Goal: Task Accomplishment & Management: Complete application form

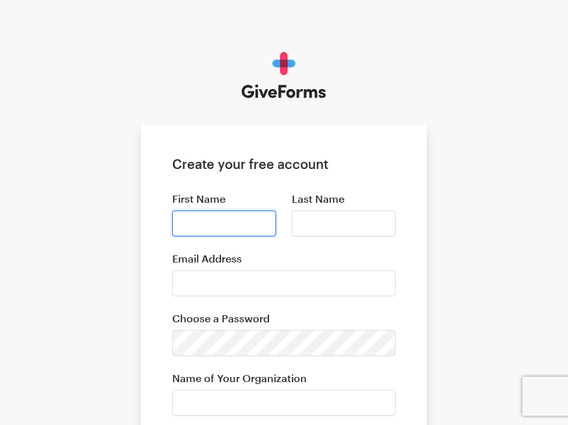
click at [198, 226] on input "First Name" at bounding box center [224, 224] width 104 height 26
type input "[PERSON_NAME]"
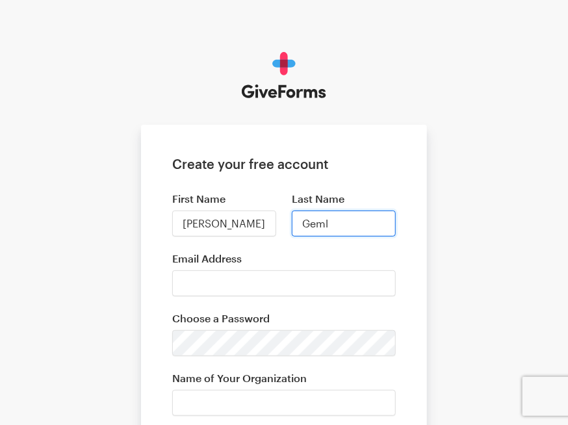
type input "[PERSON_NAME]"
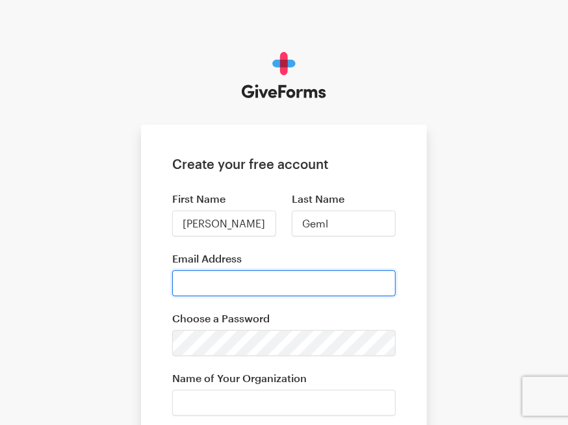
click at [308, 281] on input "Email Address" at bounding box center [284, 283] width 224 height 26
paste input "gemljason@gmail.com"
type input "gemljason@gmail.com"
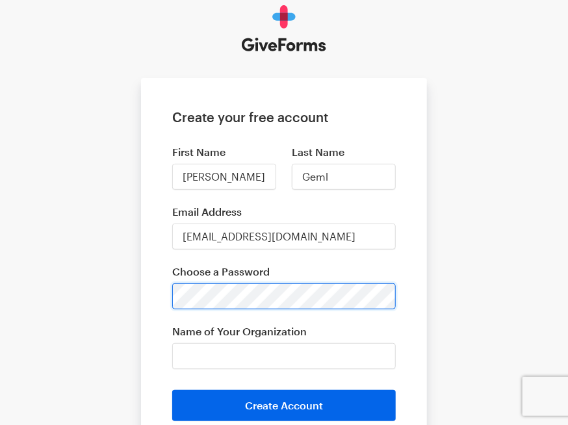
scroll to position [130, 0]
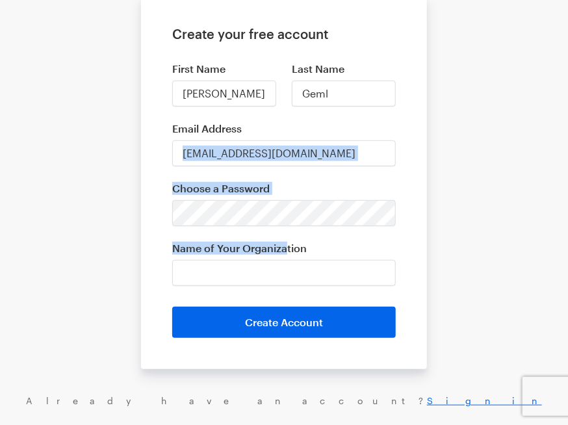
drag, startPoint x: 269, startPoint y: 116, endPoint x: 286, endPoint y: 240, distance: 125.4
click at [286, 240] on form "Create your free account First Name Jason Last Name Geml Email Address gemljaso…" at bounding box center [284, 182] width 286 height 374
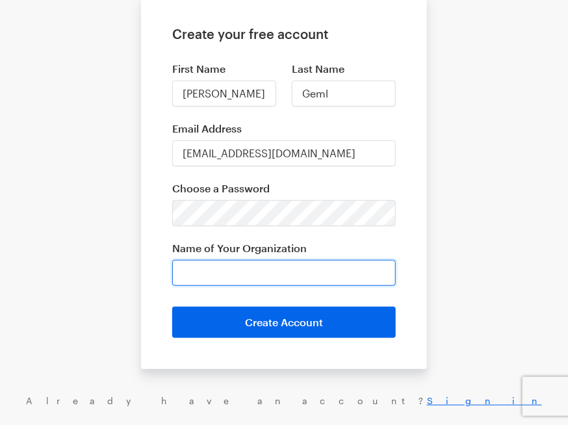
click at [281, 264] on input "Name of Your Organization" at bounding box center [284, 273] width 224 height 26
paste input "Support [PERSON_NAME]'s Loyal Companion's Recovery"
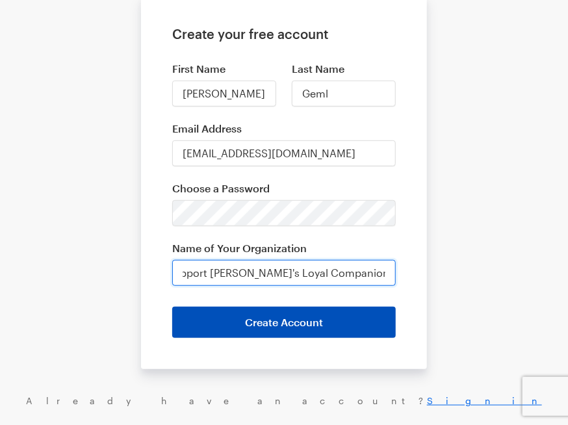
type input "Support [PERSON_NAME]'s Loyal Companion's Recovery"
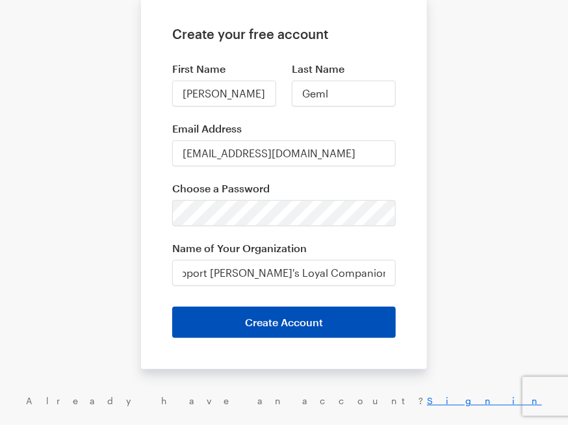
scroll to position [0, 0]
click at [289, 315] on button "Create Account" at bounding box center [284, 322] width 224 height 31
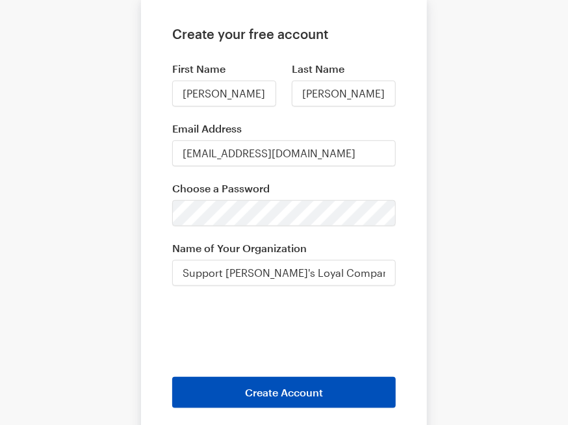
click at [261, 391] on button "Create Account" at bounding box center [284, 392] width 224 height 31
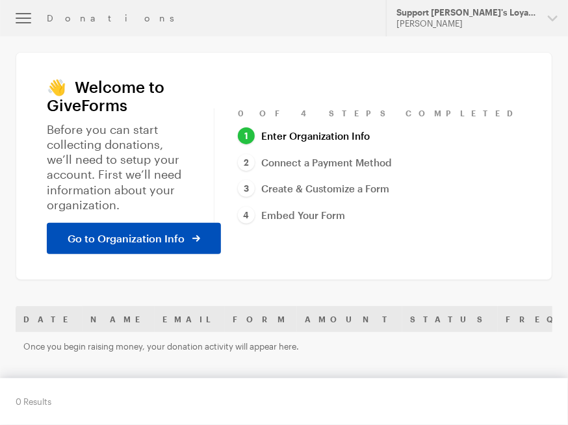
click at [151, 231] on span "Go to Organization Info" at bounding box center [126, 239] width 117 height 16
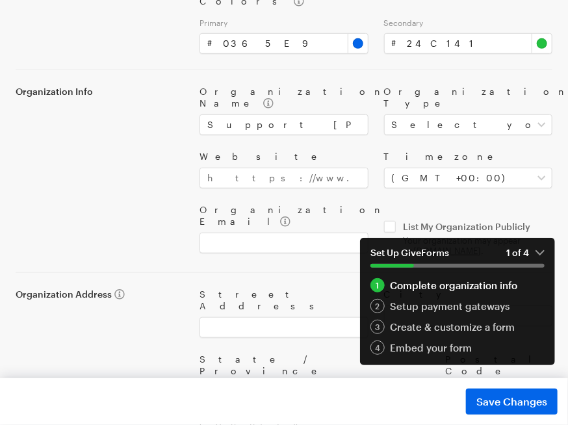
scroll to position [195, 0]
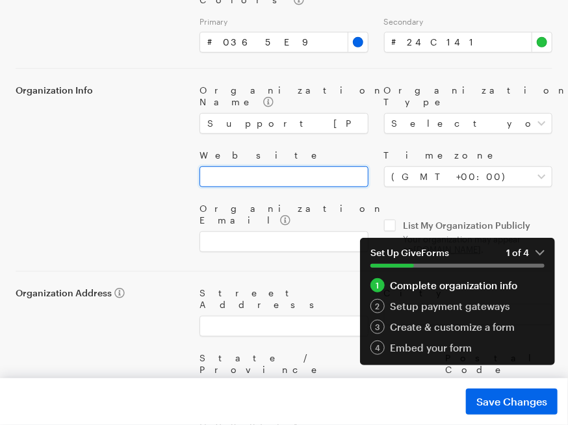
click at [269, 166] on input "Website" at bounding box center [284, 176] width 168 height 21
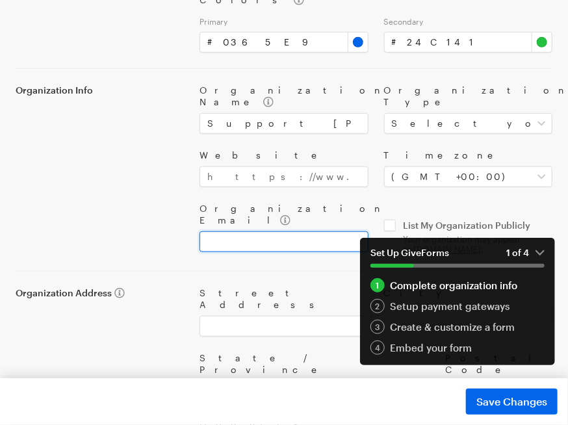
click at [252, 231] on input "Organization Email" at bounding box center [284, 241] width 168 height 21
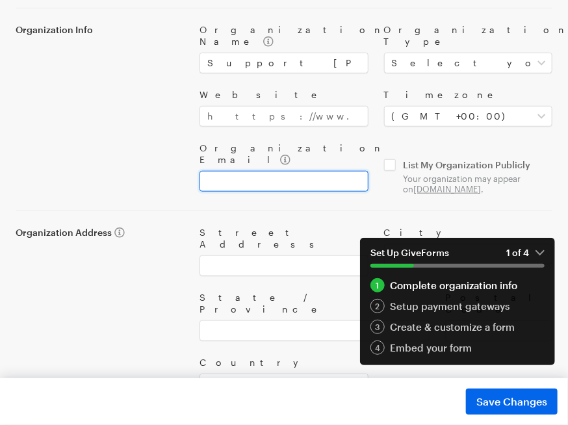
scroll to position [0, 0]
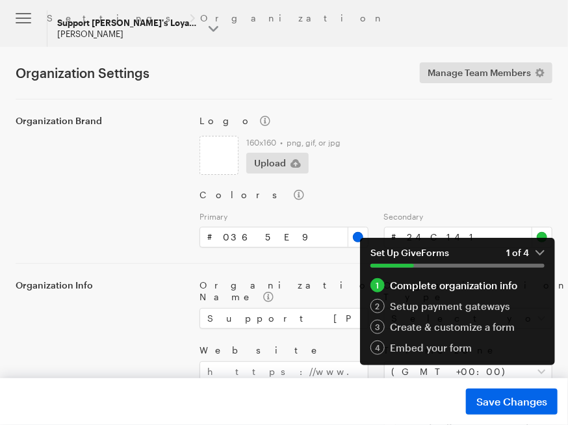
click at [198, 18] on div "Support [PERSON_NAME]'s Loyal Companion's Recovery" at bounding box center [127, 23] width 141 height 11
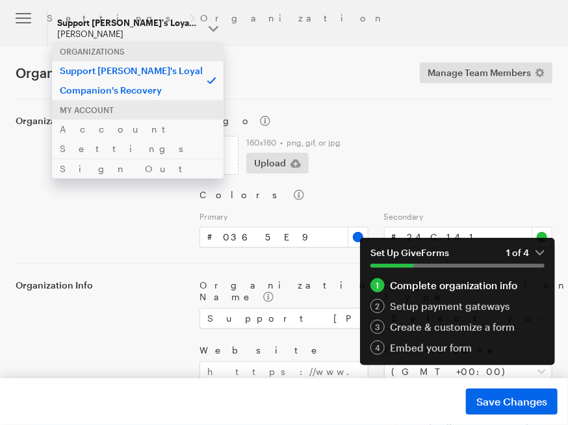
click at [224, 76] on p "Support [PERSON_NAME]'s Loyal Companion's Recovery" at bounding box center [138, 80] width 172 height 40
click at [224, 79] on p "Support [PERSON_NAME]'s Loyal Companion's Recovery" at bounding box center [138, 80] width 172 height 40
click at [224, 119] on link "Account Settings" at bounding box center [138, 139] width 172 height 40
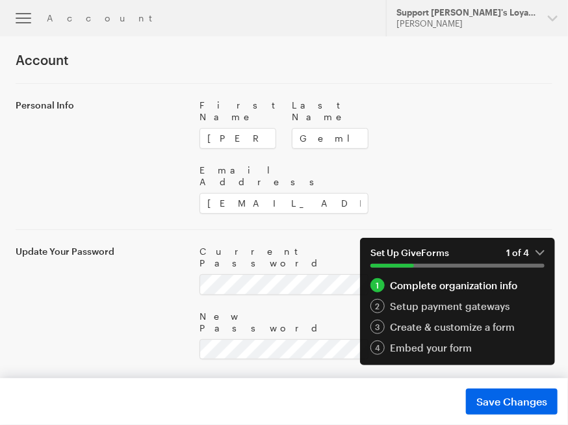
click at [420, 286] on div "Complete organization info" at bounding box center [458, 285] width 174 height 14
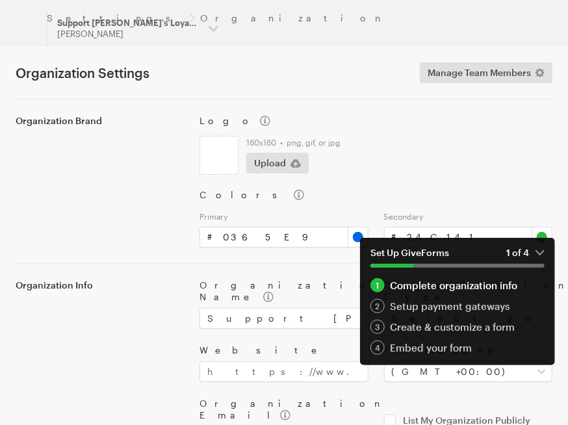
type input "#0365e9"
type input "#24c141"
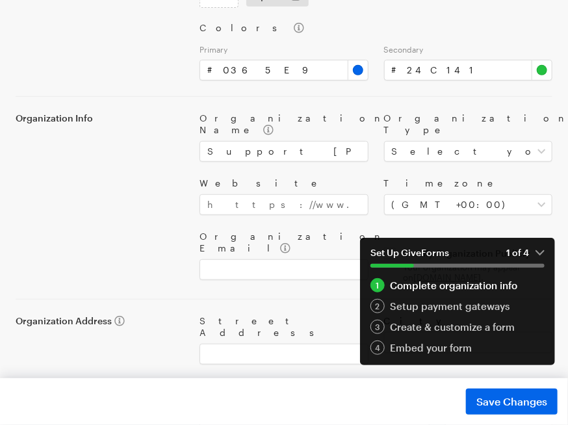
scroll to position [195, 0]
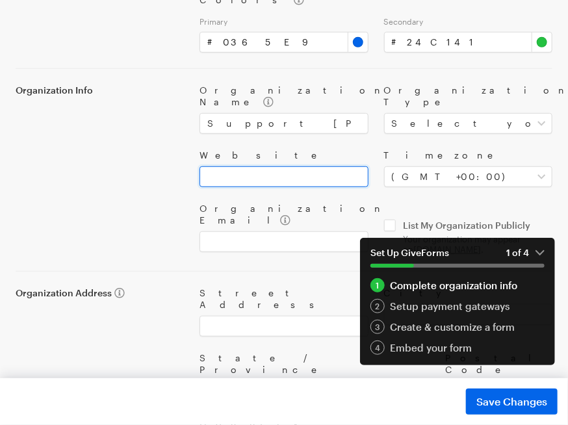
click at [247, 166] on input "Website" at bounding box center [284, 176] width 168 height 21
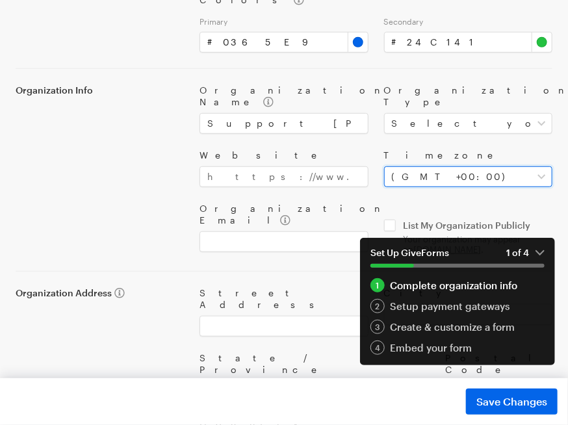
click at [399, 166] on select "Select your timezone (GMT-12:00) International Date Line West (GMT-11:00) Ameri…" at bounding box center [468, 176] width 168 height 21
click at [444, 166] on select "Select your timezone (GMT-12:00) International Date Line West (GMT-11:00) Ameri…" at bounding box center [468, 176] width 168 height 21
click at [485, 166] on select "Select your timezone (GMT-12:00) International Date Line West (GMT-11:00) Ameri…" at bounding box center [468, 176] width 168 height 21
select select "Atlantic Time (Canada)"
click at [384, 166] on select "Select your timezone (GMT-12:00) International Date Line West (GMT-11:00) Ameri…" at bounding box center [468, 176] width 168 height 21
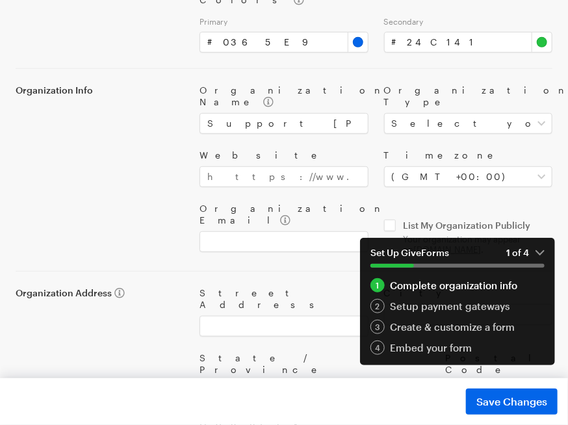
click at [386, 172] on div "Organization Name Support Jason's Loyal Companion's Recovery Organization Type …" at bounding box center [376, 162] width 369 height 187
click at [327, 231] on input "Organization Email" at bounding box center [284, 241] width 168 height 21
paste input "gemljason@gmail.com"
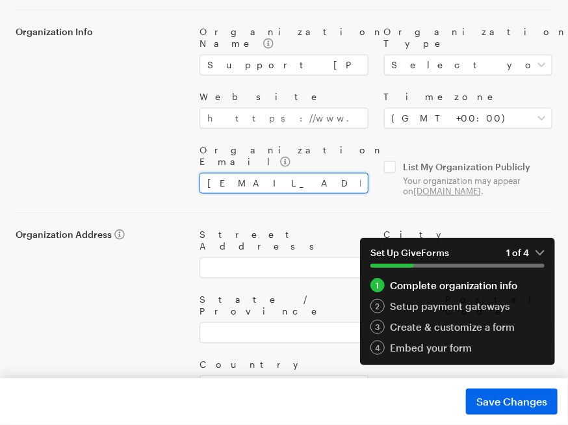
scroll to position [256, 0]
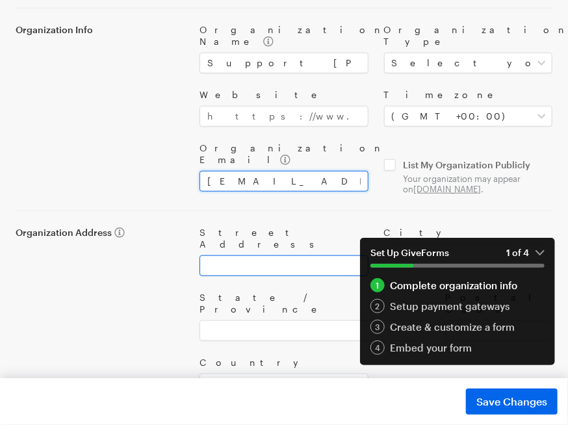
type input "[EMAIL_ADDRESS][DOMAIN_NAME]"
click at [283, 256] on input "Street Address" at bounding box center [284, 266] width 168 height 21
paste input "537 Hill St"
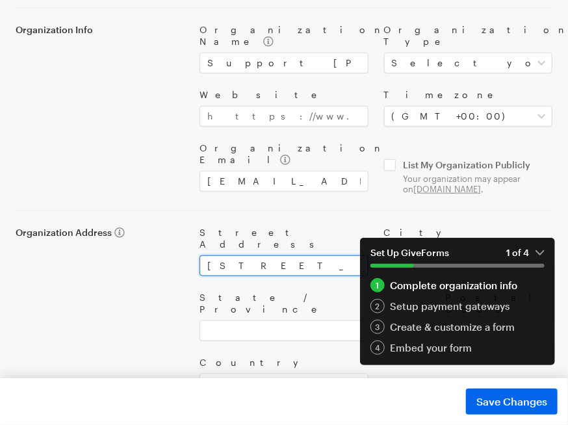
type input "537 Hill St"
click at [317, 211] on div "Street Address 537 Hill St City State / Province Postal Code Country Select the…" at bounding box center [376, 302] width 369 height 183
click at [399, 244] on input "City" at bounding box center [468, 254] width 168 height 21
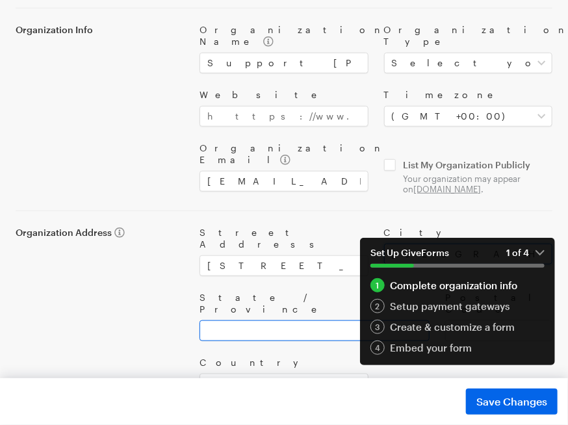
type input "Rochester"
click at [304, 321] on input "State / Province" at bounding box center [315, 331] width 230 height 21
click at [287, 292] on label "State / Province" at bounding box center [315, 303] width 230 height 23
click at [287, 321] on input "mi" at bounding box center [315, 331] width 230 height 21
type input "michigan"
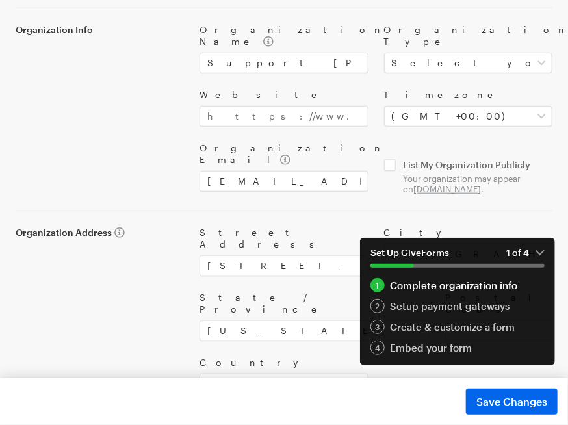
click at [541, 256] on em "1 of 4" at bounding box center [525, 253] width 38 height 12
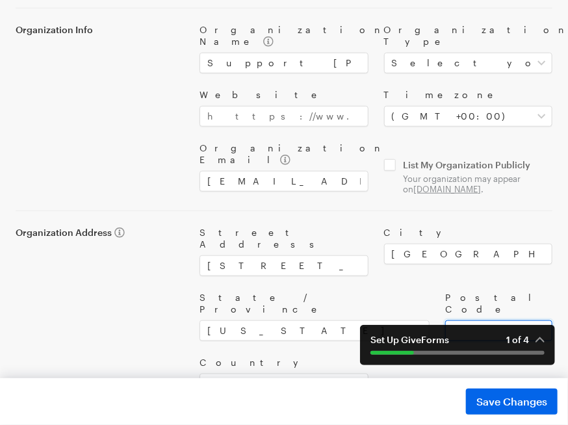
click at [495, 321] on input "Postal Code" at bounding box center [498, 331] width 107 height 21
type input "48307"
click at [220, 374] on select "Select the country of your organization United States Canada --------------- Af…" at bounding box center [284, 384] width 168 height 21
select select "US"
click at [200, 374] on select "Select the country of your organization United States Canada --------------- Af…" at bounding box center [284, 384] width 168 height 21
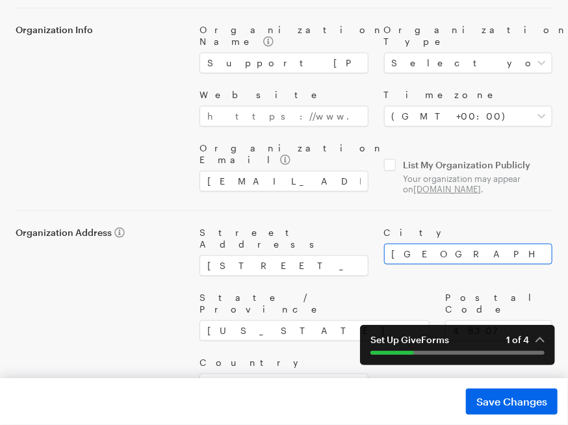
drag, startPoint x: 510, startPoint y: 336, endPoint x: 406, endPoint y: 231, distance: 148.0
click at [393, 291] on div "Settings Organization Updates Support Support Jason's Loyal Companion's Recover…" at bounding box center [284, 108] width 568 height 729
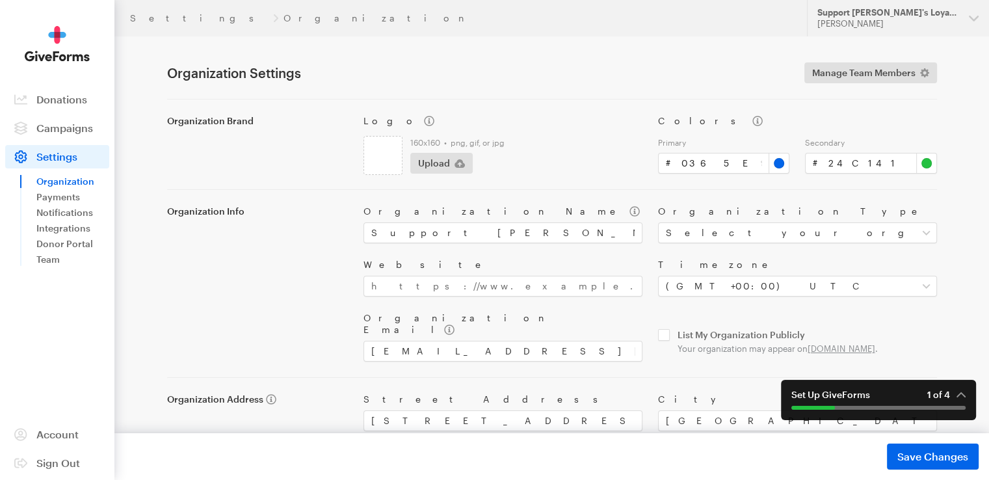
scroll to position [0, 0]
click at [530, 279] on input "Website" at bounding box center [502, 286] width 279 height 21
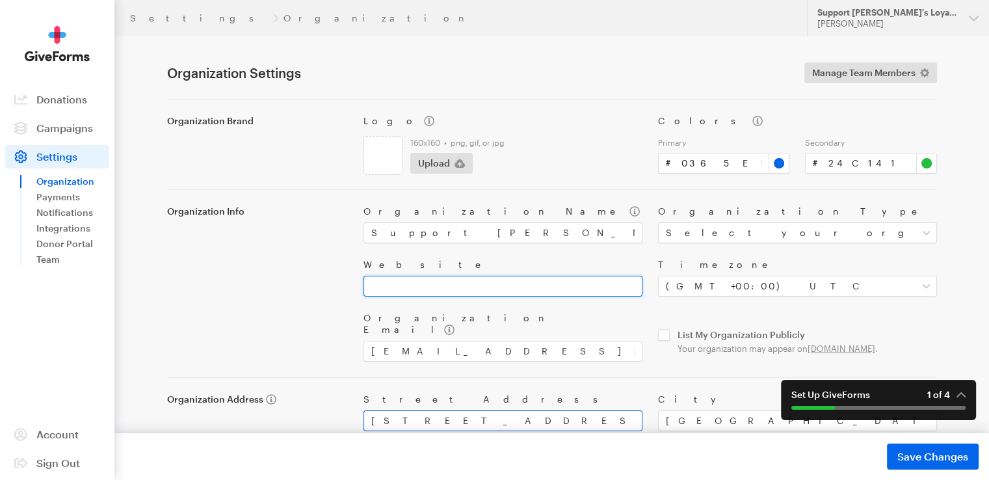
paste input "https://www.gofundme.com/u/jason-geml"
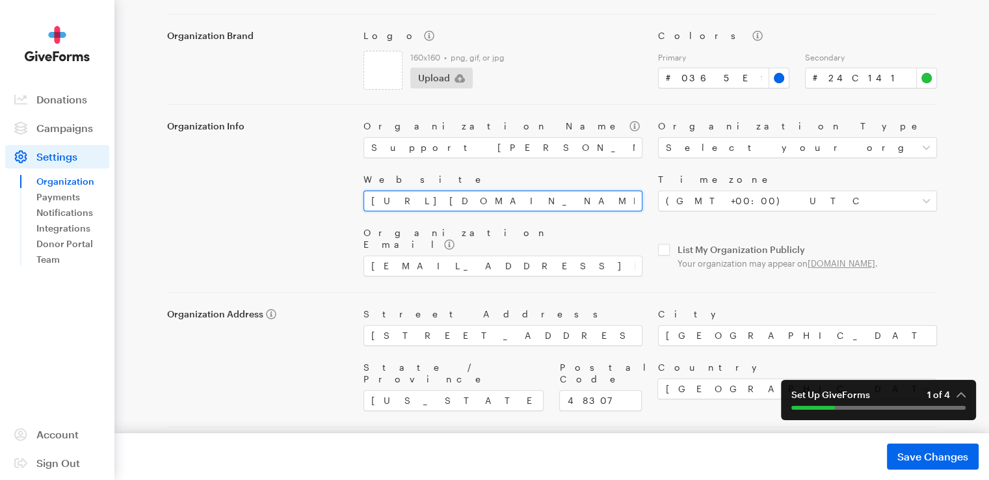
scroll to position [86, 0]
type input "https://www.gofundme.com/u/jason-geml"
click at [578, 251] on input "checkbox" at bounding box center [797, 255] width 279 height 25
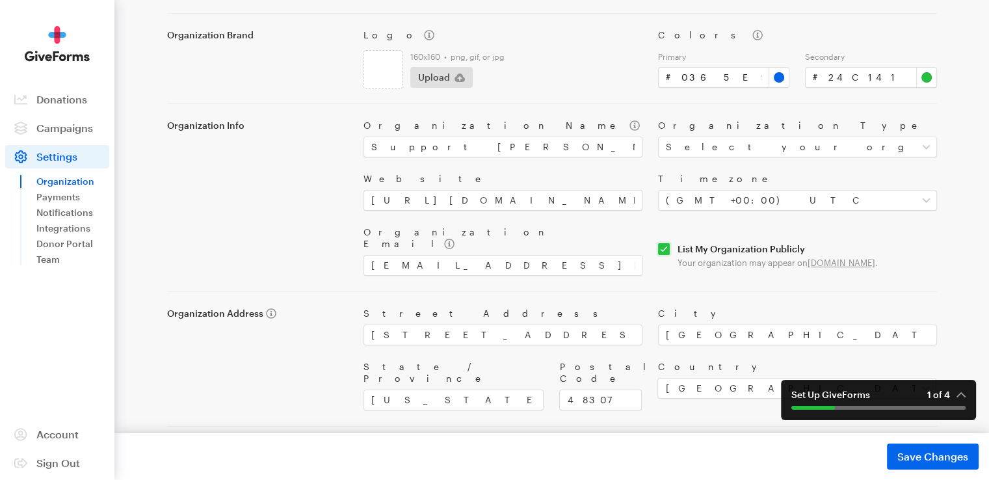
drag, startPoint x: 917, startPoint y: 261, endPoint x: 739, endPoint y: 235, distance: 180.1
click at [578, 235] on div "List My Organization Publicly Your organization may appear on www.giveforms.com…" at bounding box center [797, 250] width 295 height 49
click at [578, 250] on input "checkbox" at bounding box center [797, 255] width 279 height 25
drag, startPoint x: 660, startPoint y: 228, endPoint x: 711, endPoint y: 265, distance: 62.8
click at [578, 265] on div "List My Organization Publicly Your organization may appear on www.giveforms.com…" at bounding box center [797, 250] width 295 height 49
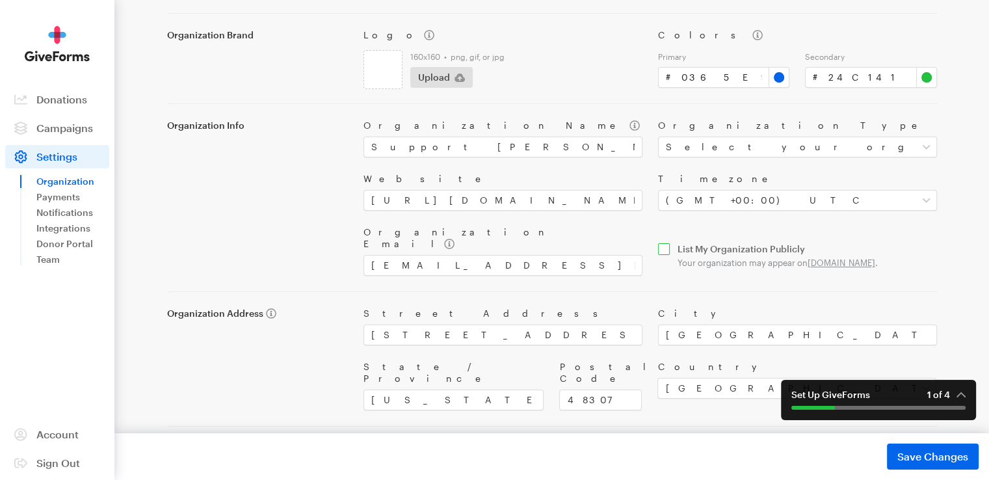
click at [578, 257] on input "checkbox" at bounding box center [797, 255] width 279 height 25
checkbox input "false"
drag, startPoint x: 631, startPoint y: 219, endPoint x: 664, endPoint y: 194, distance: 41.2
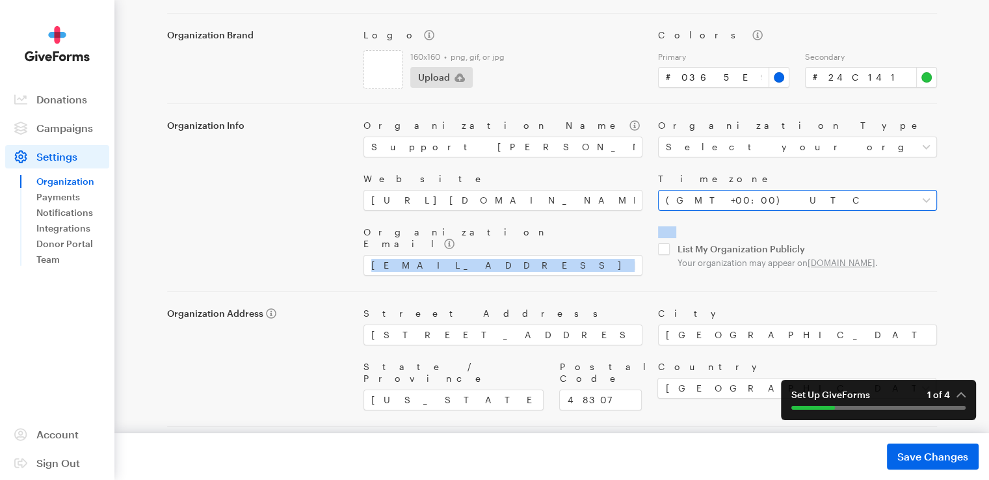
click at [578, 217] on div "Organization Name Support Jason's Loyal Companion's Recovery Organization Type …" at bounding box center [650, 190] width 589 height 172
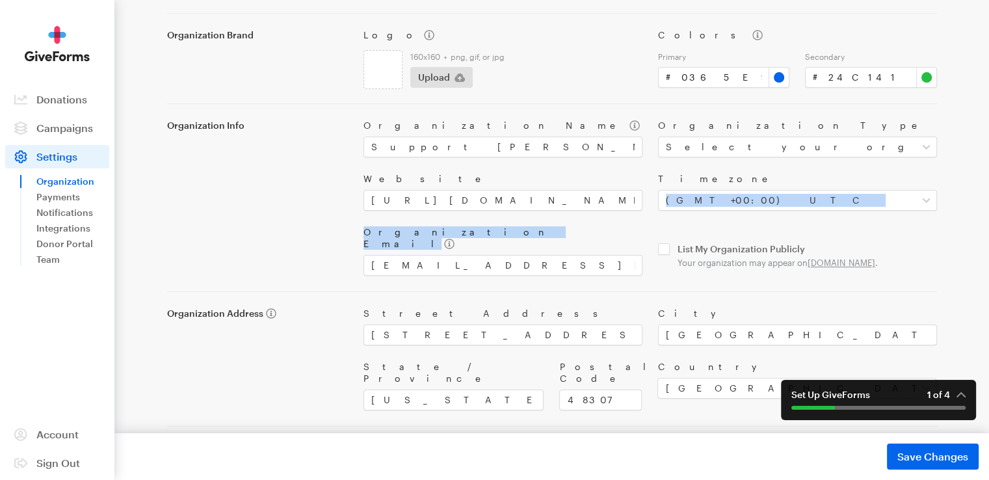
click at [529, 235] on label "Organization Email" at bounding box center [502, 237] width 279 height 23
click at [529, 255] on input "[EMAIL_ADDRESS][DOMAIN_NAME]" at bounding box center [502, 265] width 279 height 21
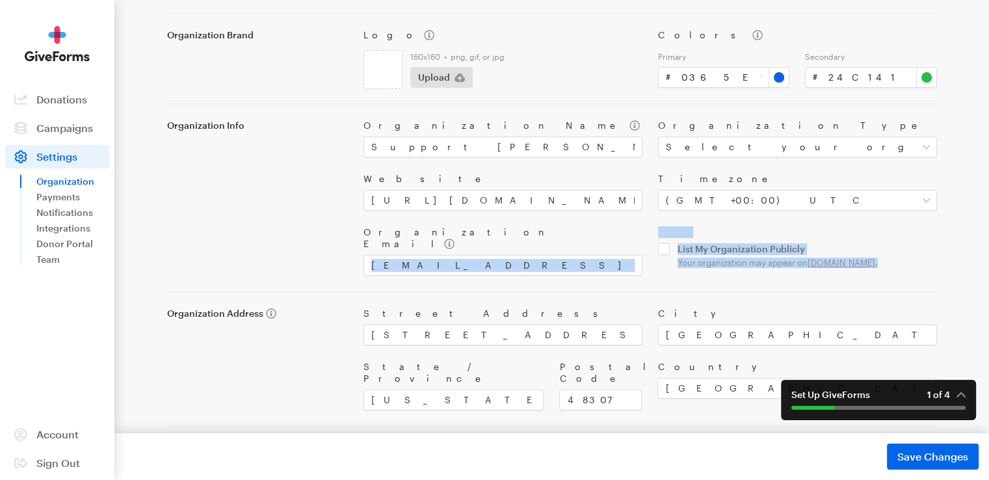
copy div "List My Organization Publicly Your organization may appear on www.giveforms.com…"
drag, startPoint x: 528, startPoint y: 230, endPoint x: 745, endPoint y: 282, distance: 223.1
click at [578, 282] on div "Organization Brand Logo 160x160 • png, gif, or jpg Upload Colors Primary # #036…" at bounding box center [552, 220] width 770 height 414
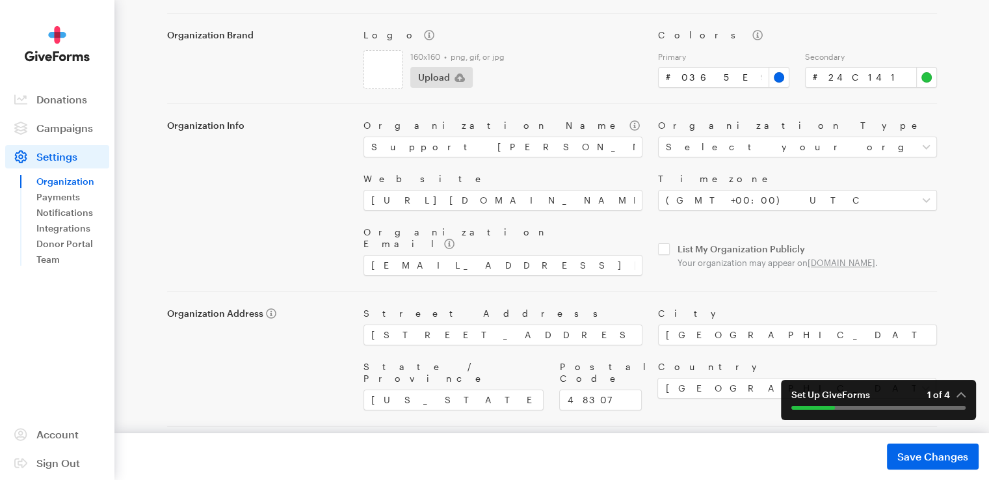
click at [578, 282] on div "Organization Brand Logo 160x160 • png, gif, or jpg Upload Colors Primary # #036…" at bounding box center [552, 220] width 770 height 414
click at [578, 222] on div "Organization Name Support Jason's Loyal Companion's Recovery Organization Type …" at bounding box center [650, 190] width 589 height 172
click at [578, 425] on span "Save Changes" at bounding box center [932, 457] width 71 height 16
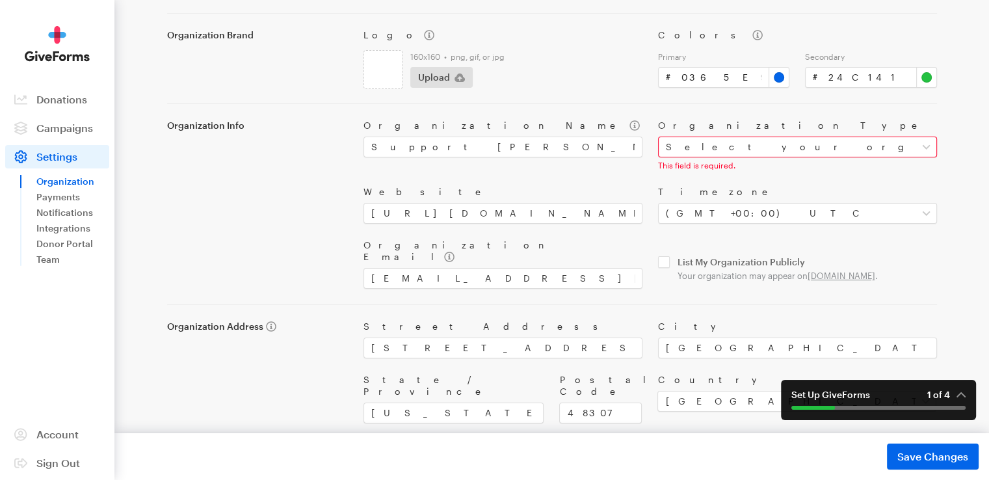
click at [578, 160] on div "This field is required." at bounding box center [797, 165] width 279 height 10
click at [578, 151] on select "Select your organization type Nonprofit Education Religious Political Other" at bounding box center [797, 147] width 279 height 21
select select "nonprofit"
click at [578, 137] on select "Select your organization type Nonprofit Education Religious Political Other" at bounding box center [797, 147] width 279 height 21
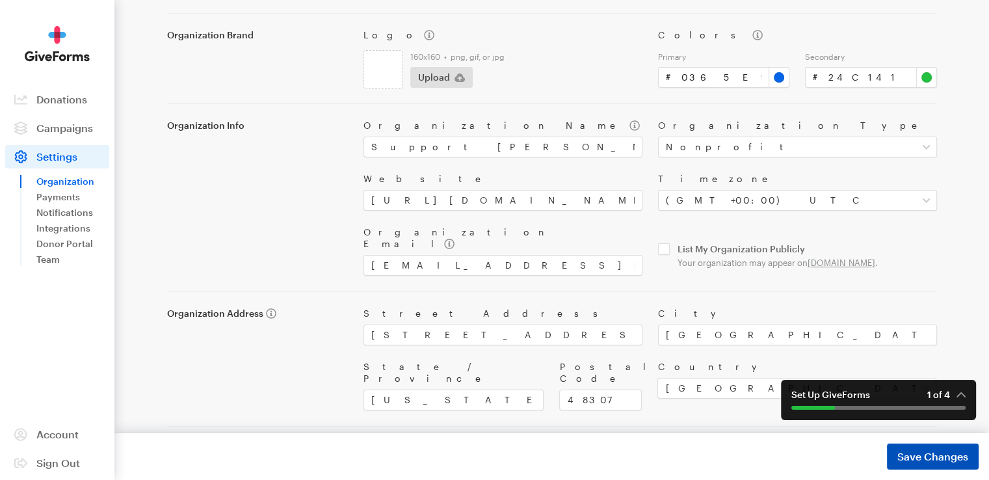
click at [578, 425] on span "Save Changes" at bounding box center [932, 457] width 71 height 16
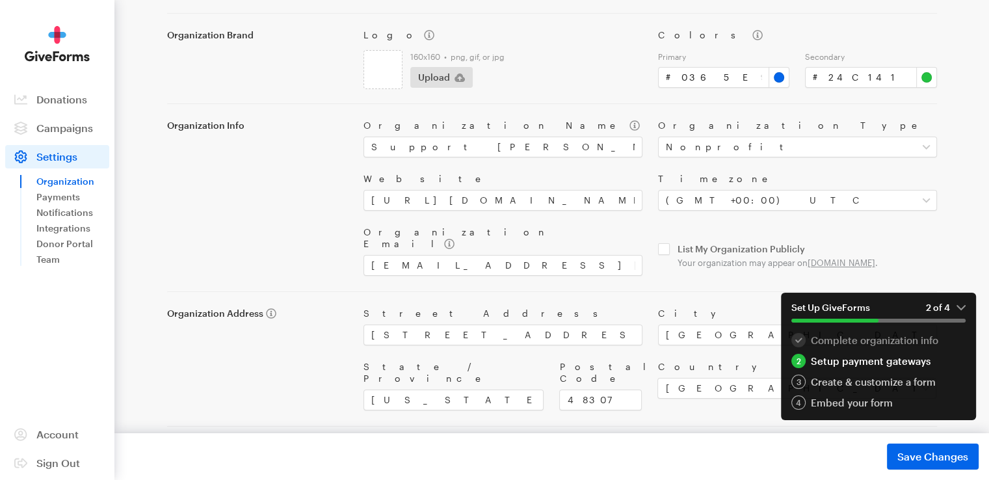
click at [578, 358] on div "Setup payment gateways" at bounding box center [878, 361] width 174 height 14
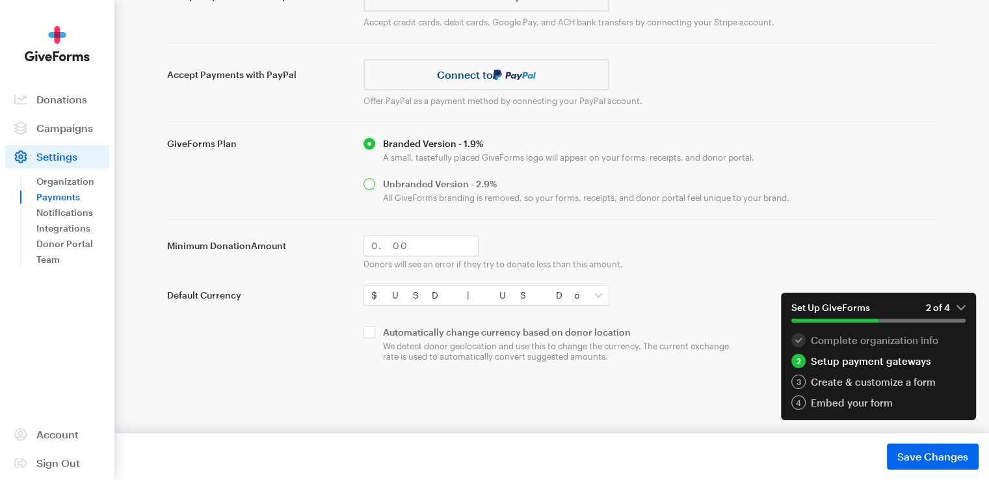
scroll to position [130, 0]
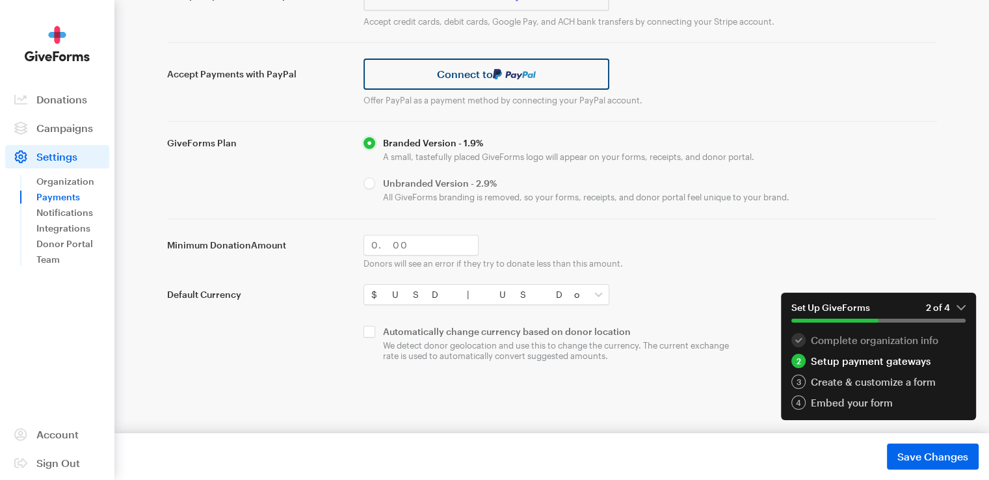
click at [490, 76] on link "Connect to" at bounding box center [486, 74] width 246 height 31
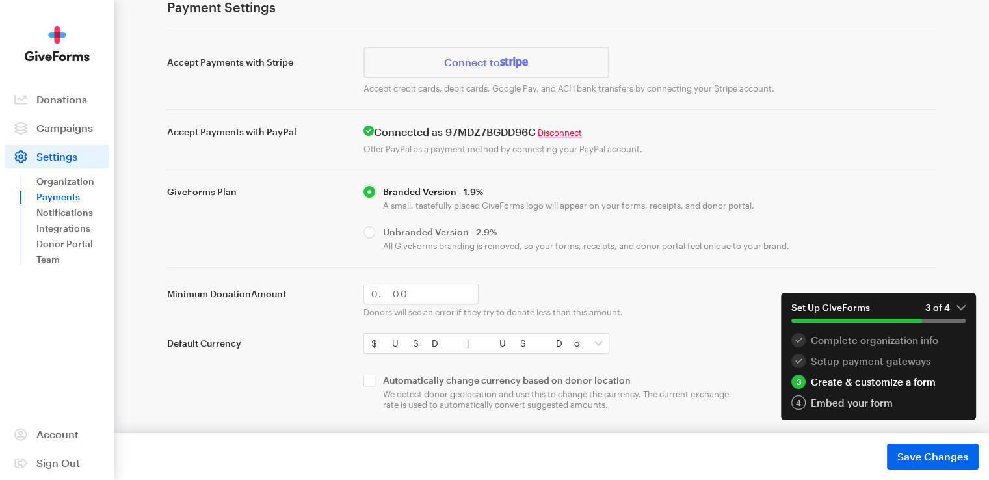
scroll to position [65, 0]
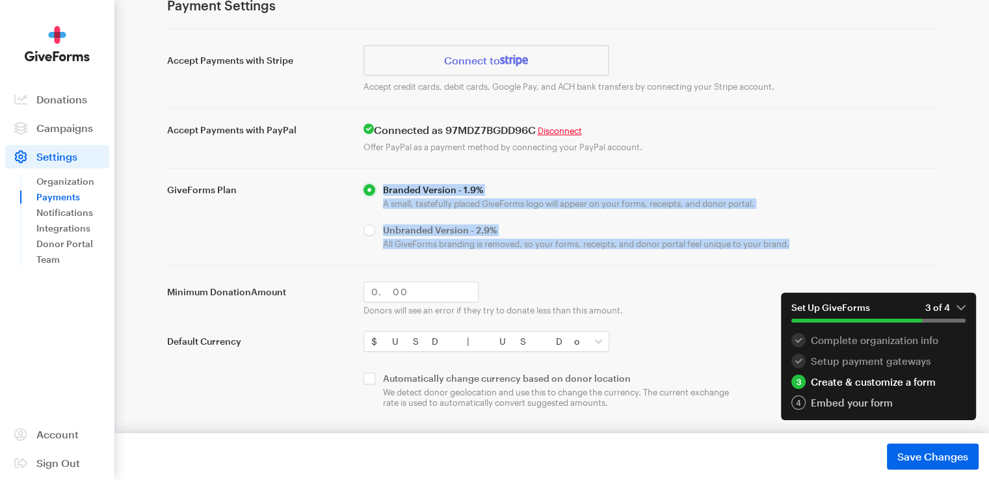
drag, startPoint x: 339, startPoint y: 180, endPoint x: 648, endPoint y: 263, distance: 319.8
click at [648, 263] on div "Accept Payments with Stripe Connect to Accept credit cards, debit cards, Google…" at bounding box center [552, 218] width 770 height 379
copy div "Branded Version - 1.9% A small, tastefully placed GiveForms logo will appear on…"
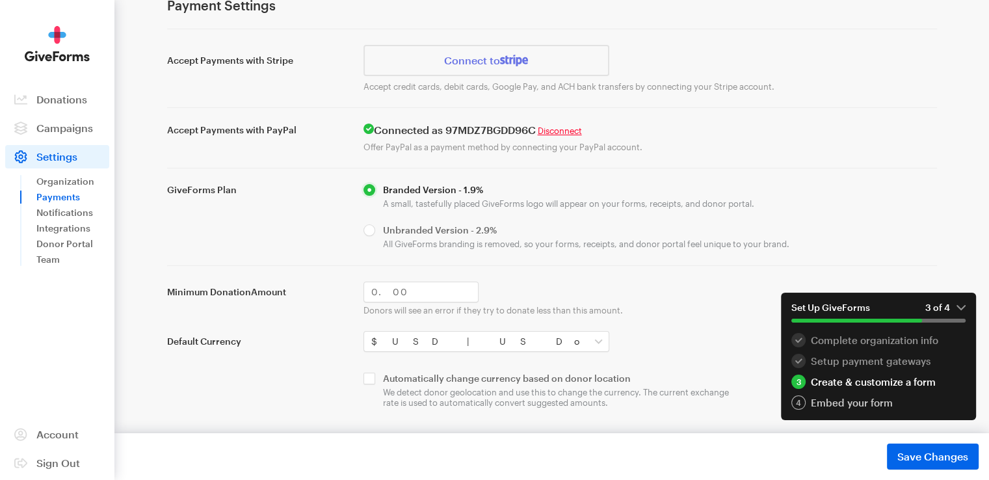
click at [545, 166] on div "Accept Payments with Stripe Connect to Accept credit cards, debit cards, Google…" at bounding box center [552, 218] width 770 height 379
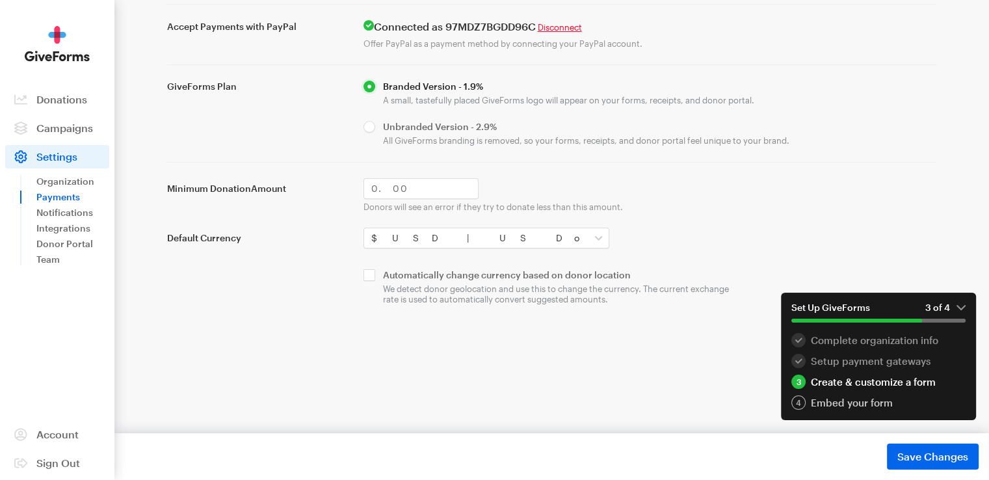
scroll to position [226, 0]
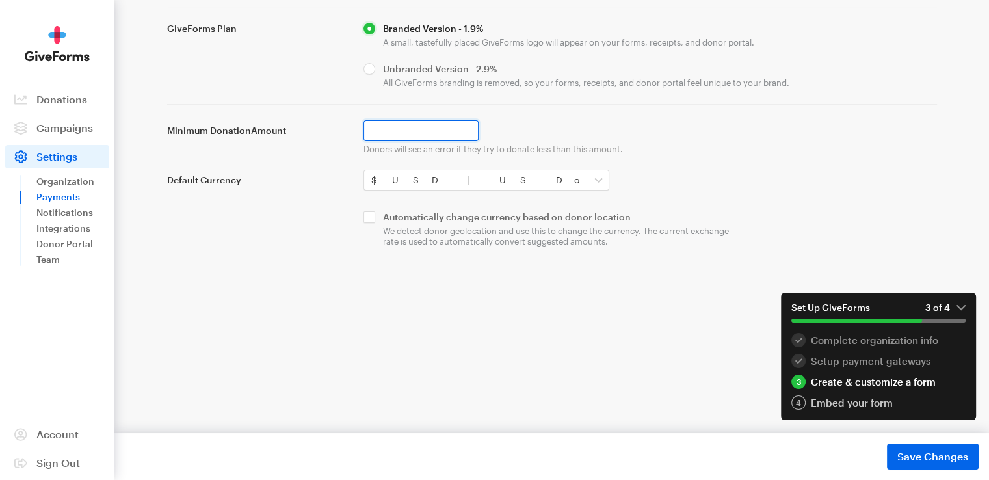
click at [420, 125] on input "Minimum Donation Amount" at bounding box center [420, 130] width 115 height 21
click at [507, 100] on form "GiveForms Plan Branded Version - 1.9% A small, tastefully placed GiveForms logo…" at bounding box center [552, 135] width 770 height 224
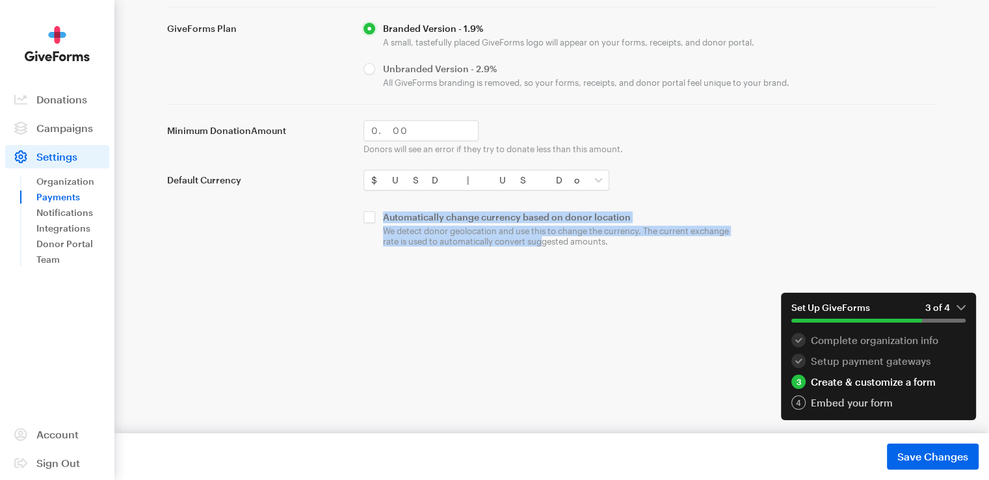
drag, startPoint x: 341, startPoint y: 215, endPoint x: 583, endPoint y: 256, distance: 245.3
click at [572, 256] on main "Settings Payments Payment Settings Accept Payments with Stripe Connect to Accep…" at bounding box center [495, 145] width 936 height 670
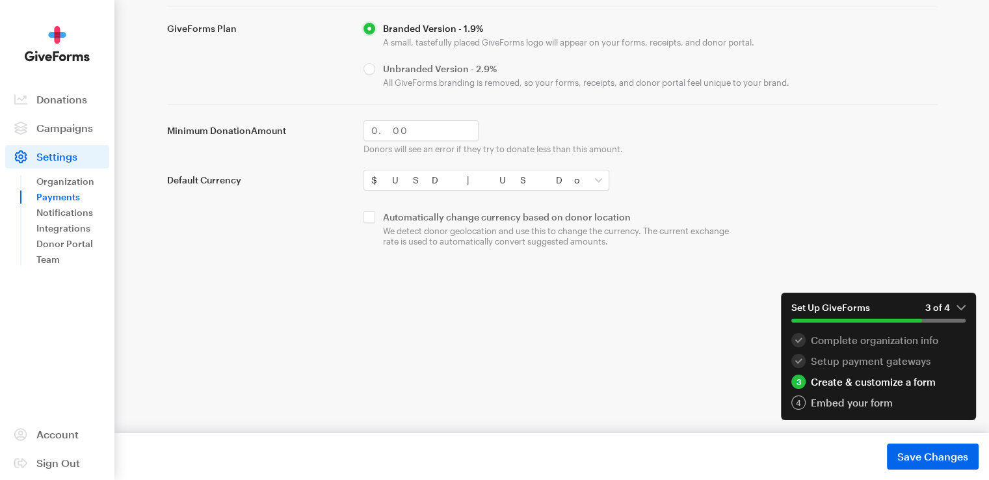
click at [620, 252] on main "Settings Payments Payment Settings Accept Payments with Stripe Connect to Accep…" at bounding box center [495, 145] width 936 height 670
drag, startPoint x: 622, startPoint y: 243, endPoint x: 404, endPoint y: 211, distance: 220.7
click at [410, 213] on input "checkbox" at bounding box center [551, 229] width 377 height 36
checkbox input "true"
drag, startPoint x: 384, startPoint y: 213, endPoint x: 629, endPoint y: 252, distance: 248.1
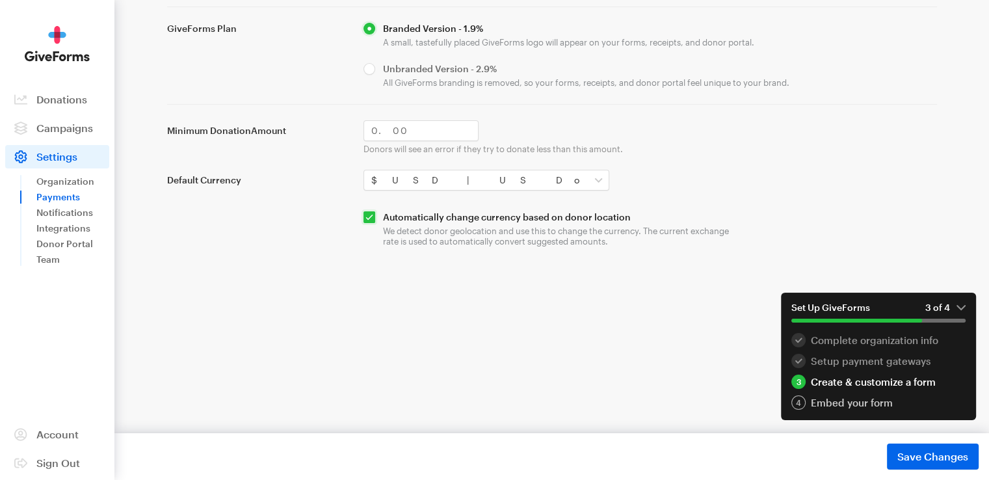
click at [629, 252] on main "Settings Payments Payment Settings Accept Payments with Stripe Connect to Accep…" at bounding box center [495, 145] width 936 height 670
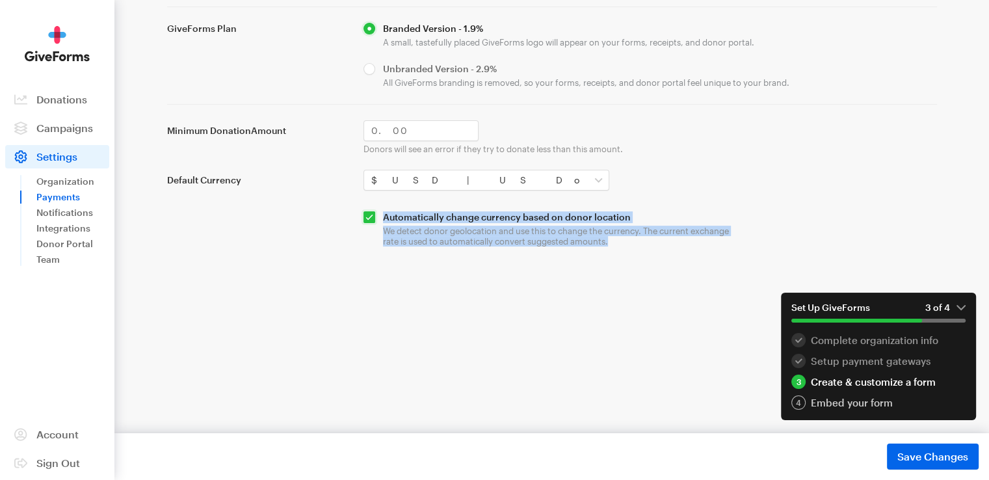
drag, startPoint x: 629, startPoint y: 251, endPoint x: 449, endPoint y: 217, distance: 184.0
click at [449, 217] on main "Settings Payments Payment Settings Accept Payments with Stripe Connect to Accep…" at bounding box center [495, 145] width 936 height 670
copy div "Automatically change currency based on donor location We detect donor geolocati…"
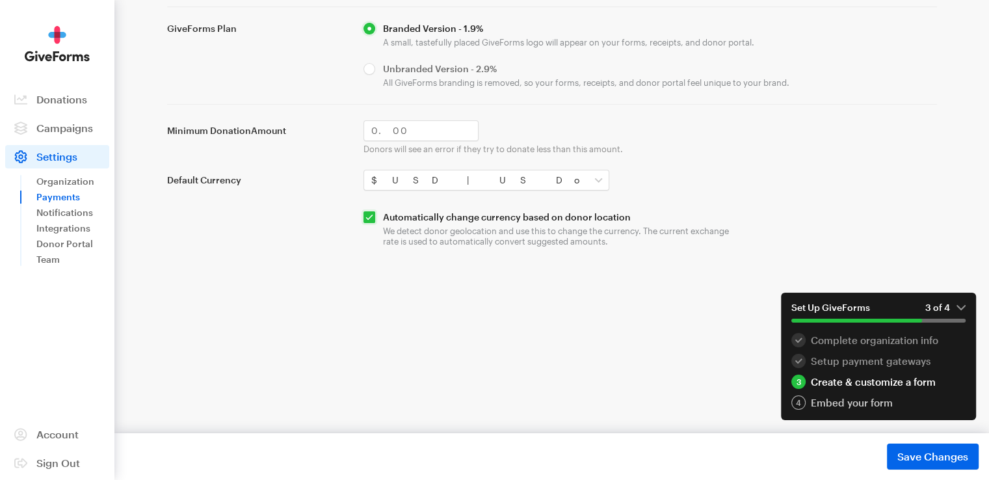
click at [731, 164] on form "GiveForms Plan Branded Version - 1.9% A small, tastefully placed GiveForms logo…" at bounding box center [552, 135] width 770 height 224
click at [913, 453] on span "Save Changes" at bounding box center [932, 457] width 71 height 16
click at [832, 402] on div "Embed your form" at bounding box center [878, 402] width 174 height 14
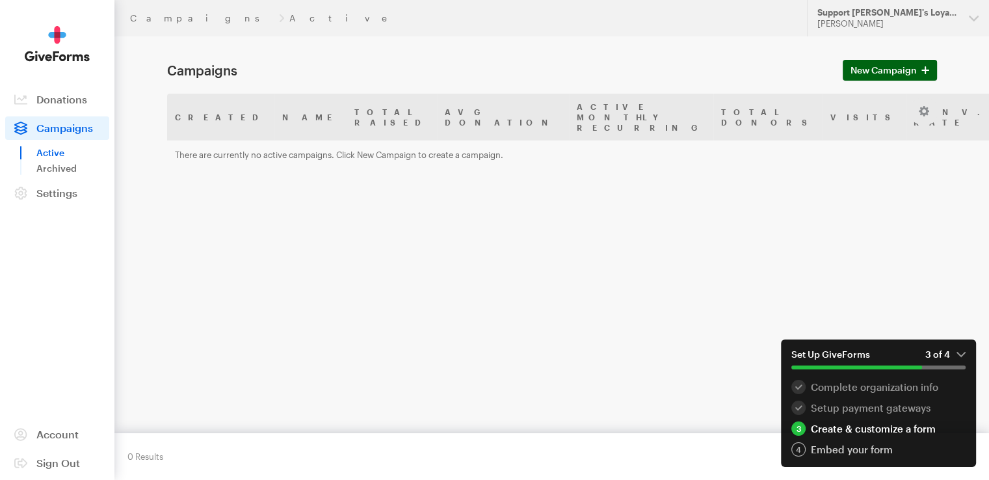
click at [882, 75] on span "New Campaign" at bounding box center [883, 70] width 66 height 16
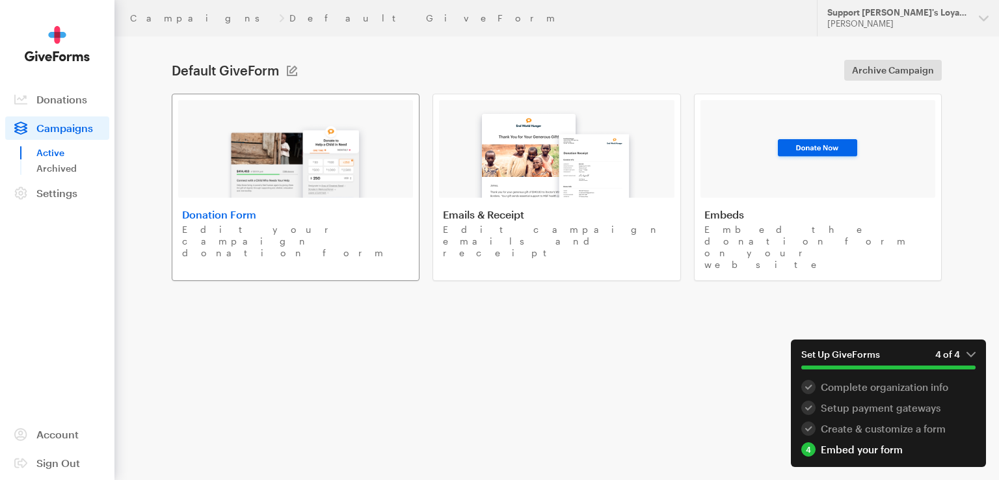
click at [287, 154] on img at bounding box center [296, 155] width 152 height 83
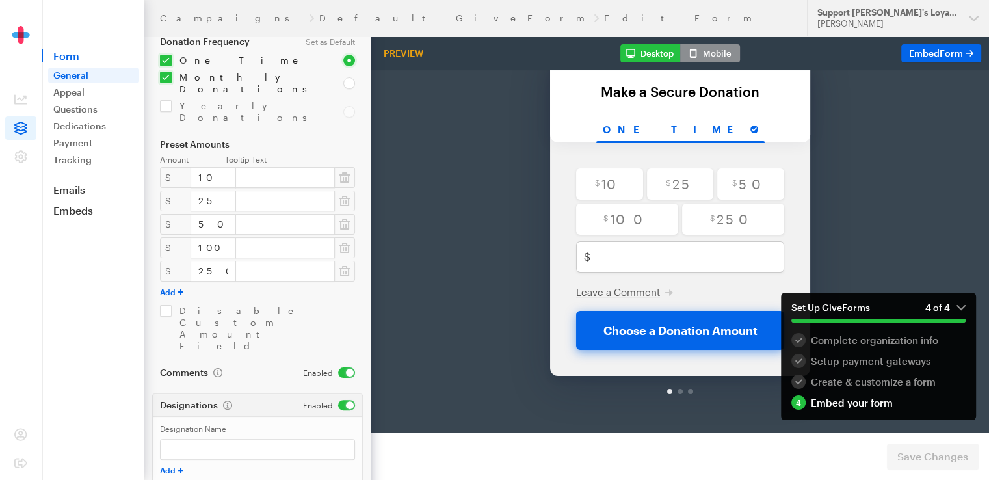
scroll to position [228, 0]
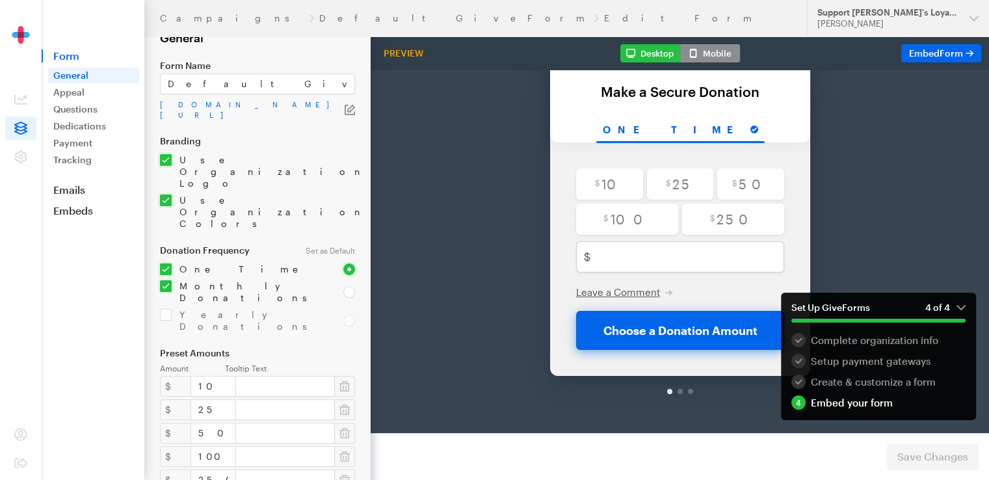
scroll to position [0, 0]
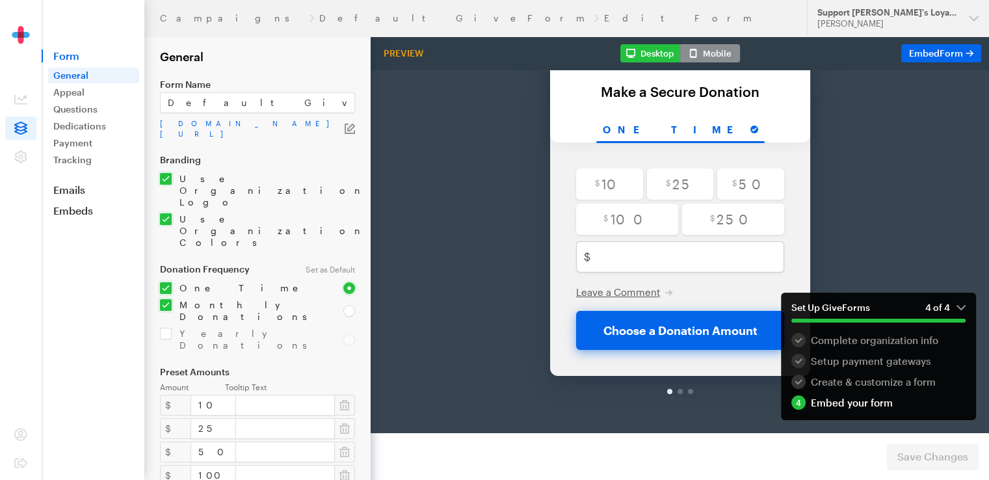
click at [711, 54] on button "Mobile" at bounding box center [710, 53] width 60 height 18
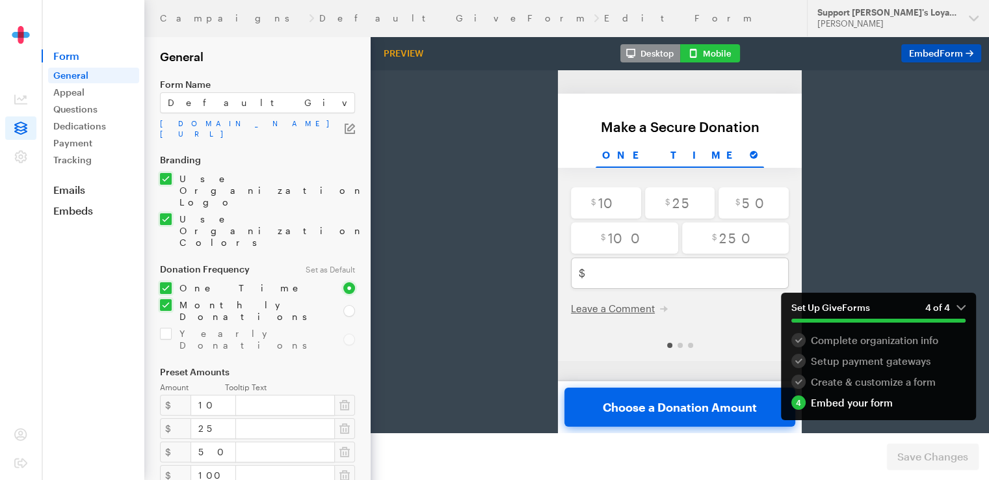
click at [917, 55] on span "Embed Form" at bounding box center [936, 52] width 54 height 11
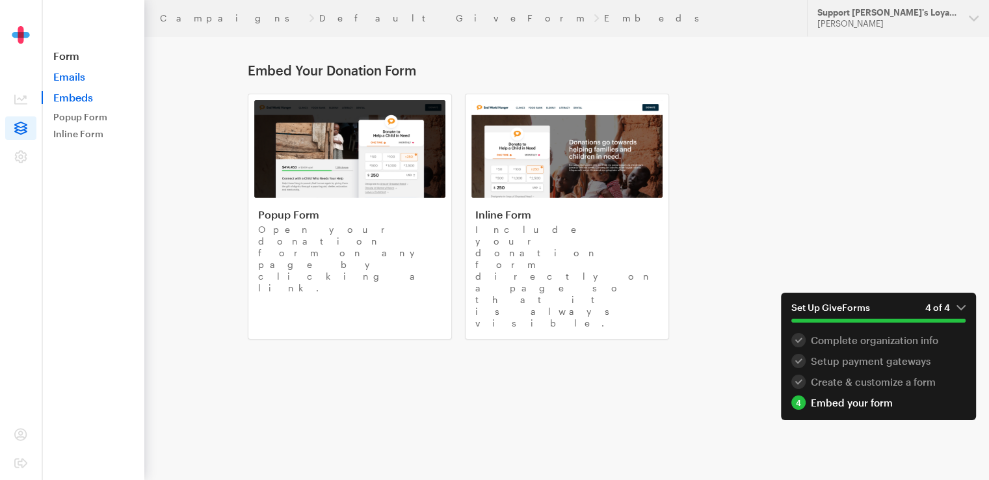
click at [73, 74] on link "Emails" at bounding box center [93, 76] width 103 height 13
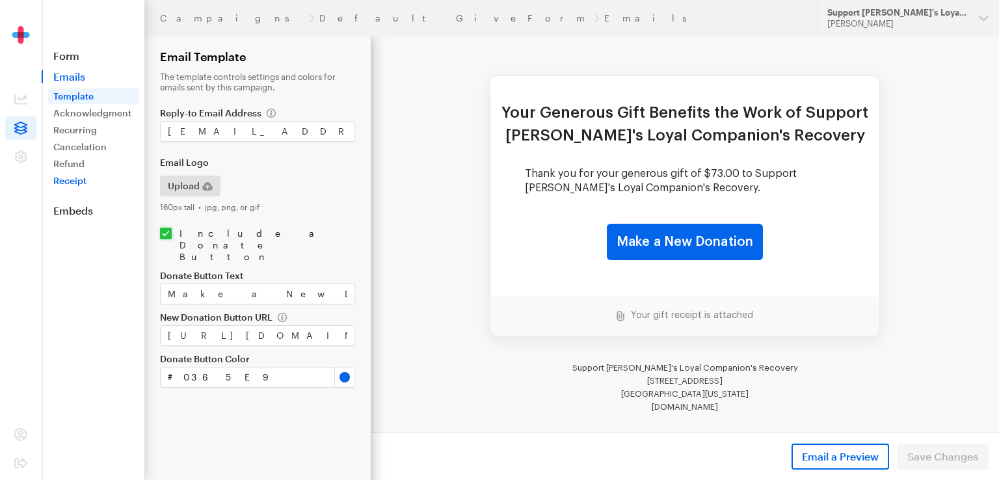
click at [73, 179] on link "Receipt" at bounding box center [93, 181] width 91 height 16
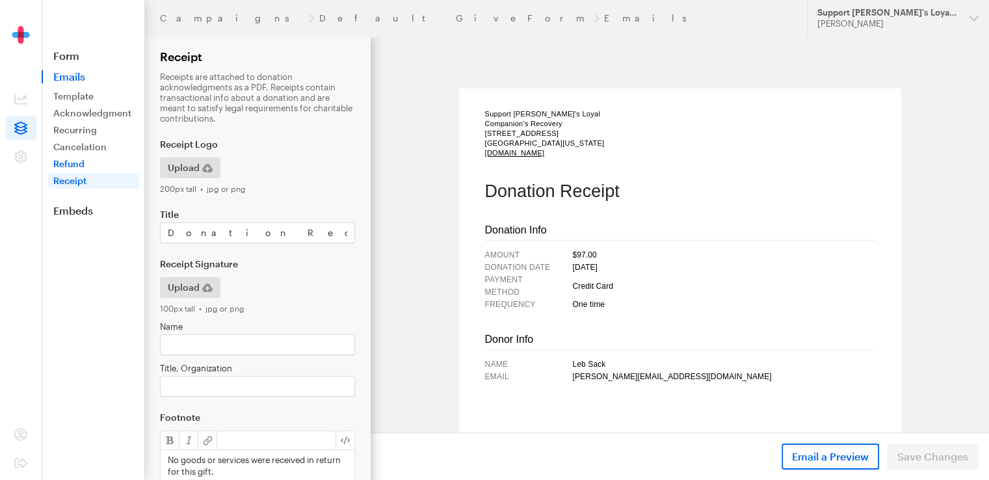
click at [75, 161] on link "Refund" at bounding box center [93, 164] width 91 height 16
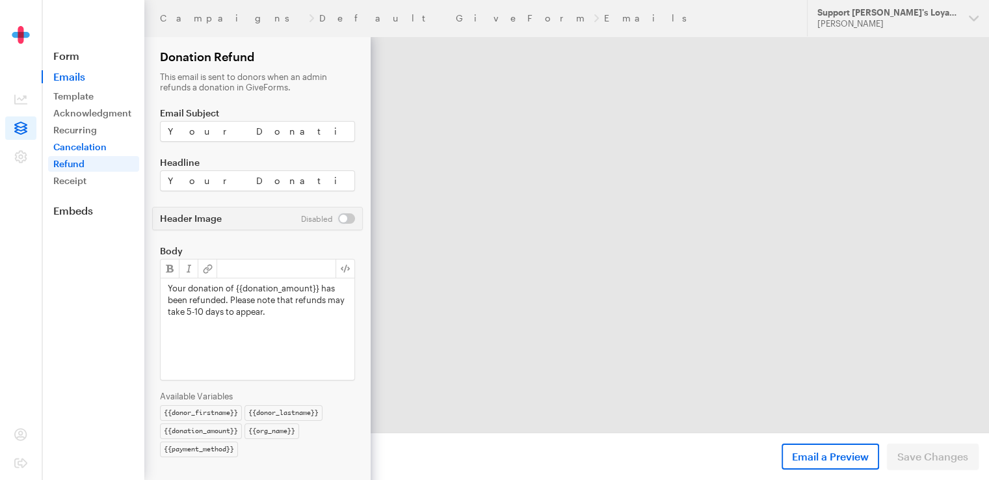
click at [81, 139] on link "Cancelation" at bounding box center [93, 147] width 91 height 16
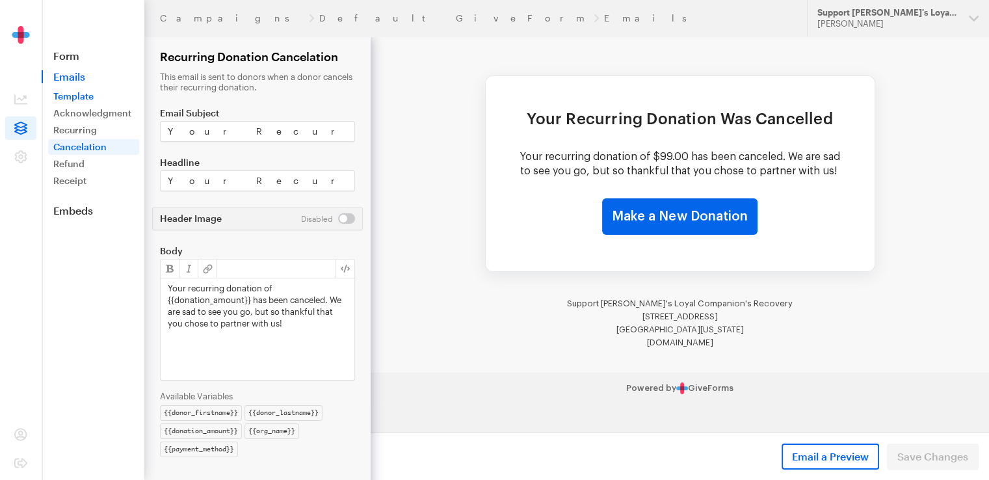
click at [67, 94] on link "Template" at bounding box center [93, 96] width 91 height 16
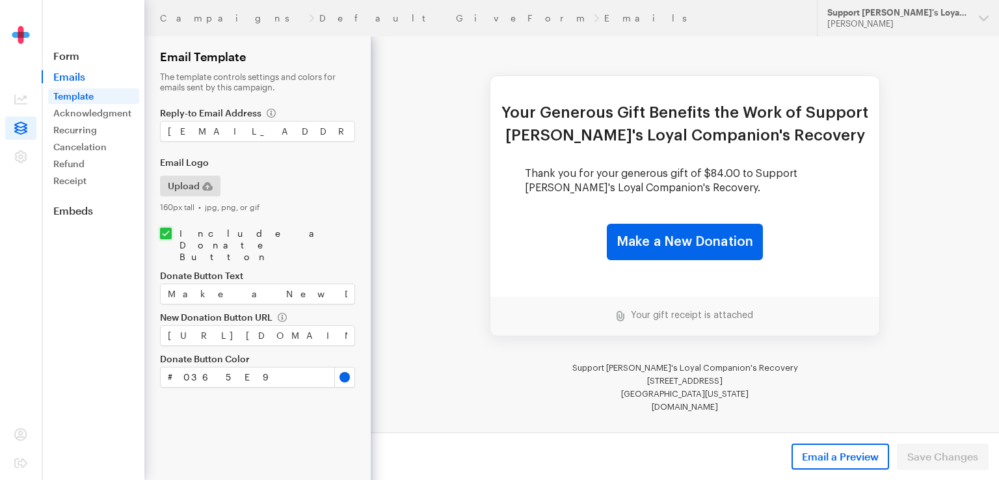
click at [68, 58] on link "Form" at bounding box center [93, 55] width 103 height 13
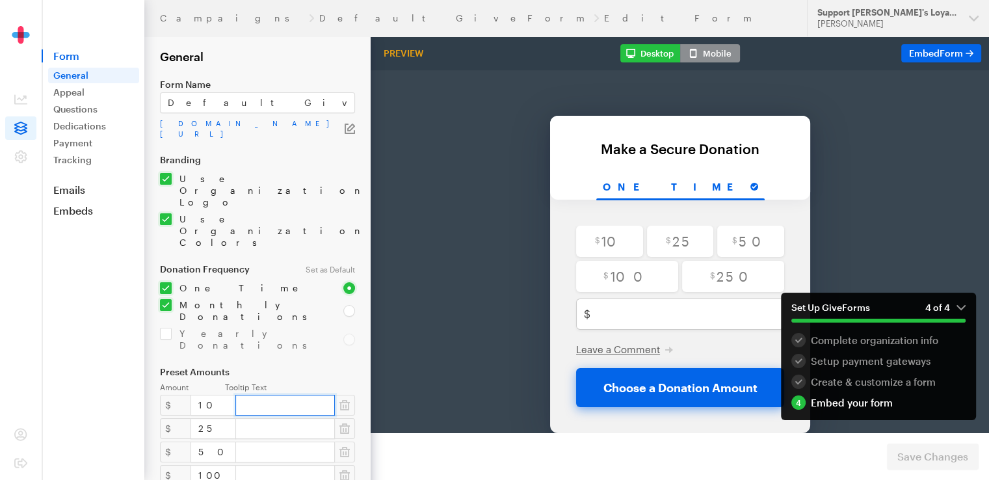
click at [235, 395] on input "text" at bounding box center [284, 405] width 99 height 21
type input "dds"
drag, startPoint x: 291, startPoint y: 329, endPoint x: 231, endPoint y: 330, distance: 59.2
click at [235, 395] on input "dds" at bounding box center [284, 405] width 99 height 21
click at [254, 283] on form "Campaigns Default GiveForm Edit Form General Form Name Default GiveForm [DOMAIN…" at bounding box center [185, 430] width 371 height 861
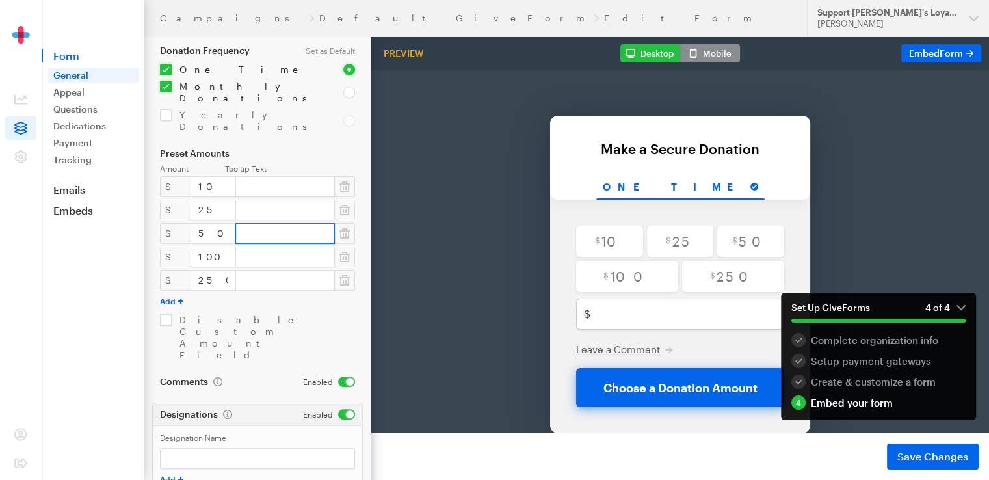
scroll to position [228, 0]
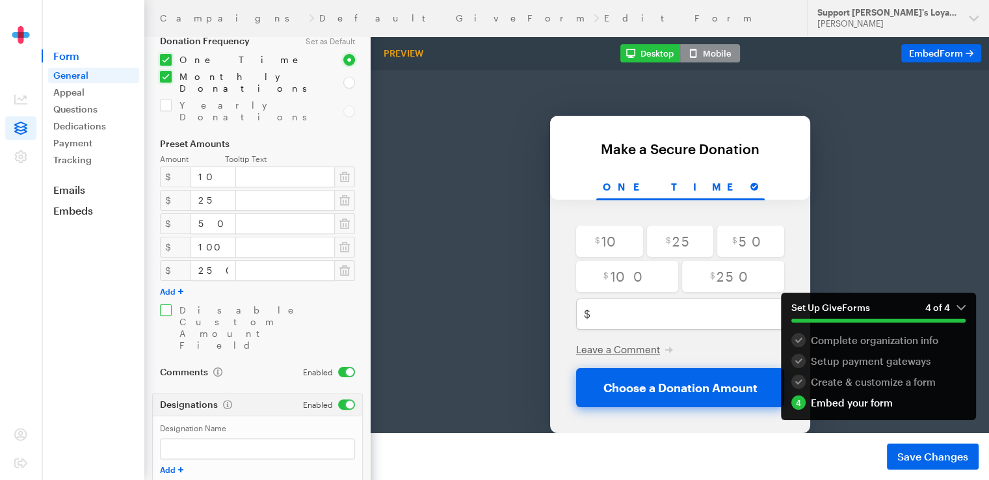
click at [164, 304] on input "checkbox" at bounding box center [257, 327] width 195 height 47
checkbox input "false"
click at [905, 456] on span "Save Changes" at bounding box center [932, 457] width 71 height 16
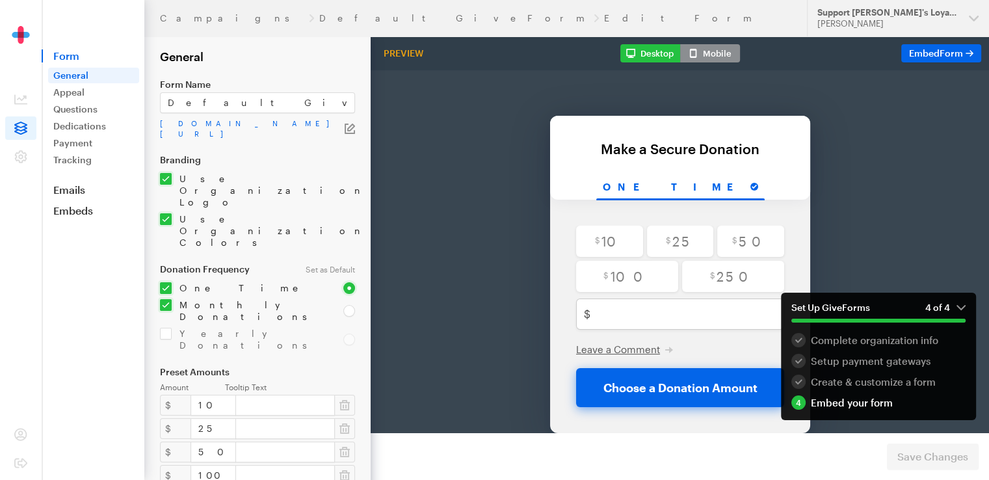
click at [837, 403] on div "Embed your form" at bounding box center [878, 402] width 174 height 14
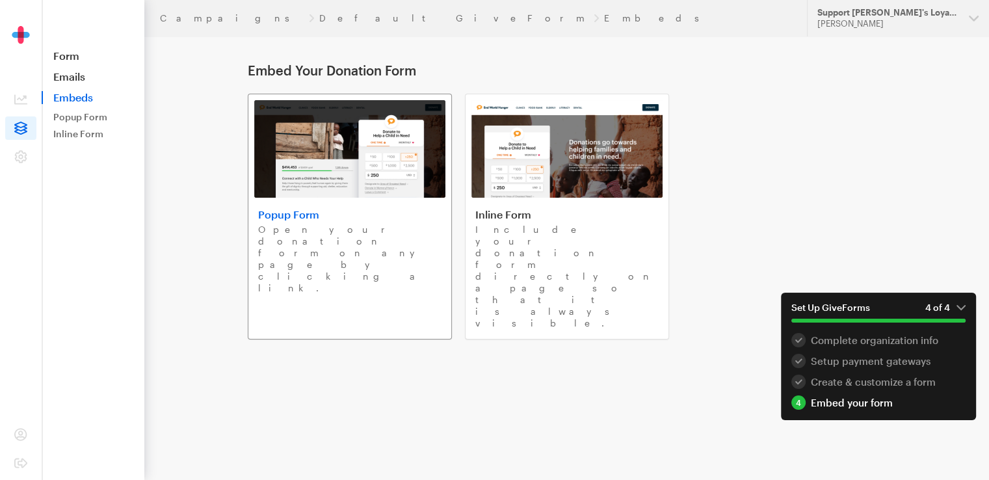
click at [346, 198] on link "Popup Form Open your donation form on any page by clicking a link." at bounding box center [350, 217] width 204 height 246
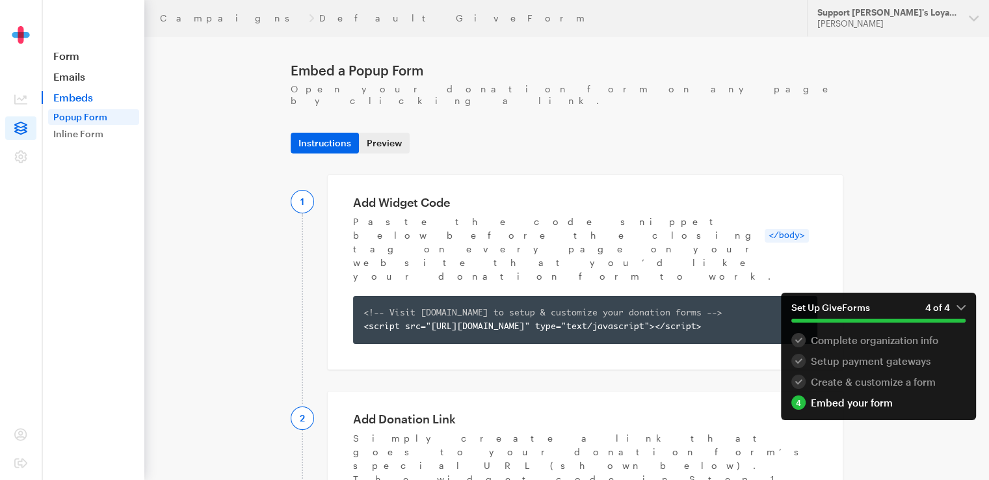
click at [374, 133] on link "Preview" at bounding box center [384, 143] width 51 height 21
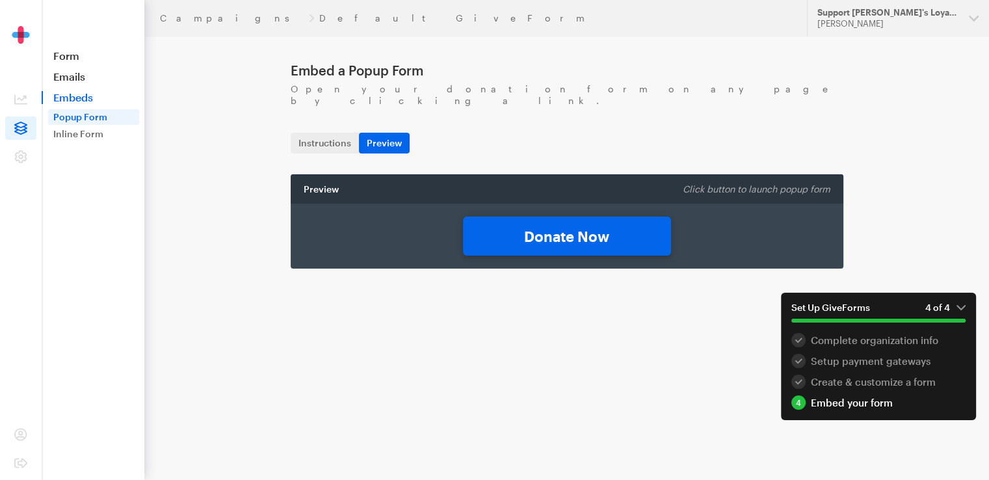
click at [535, 228] on link "Donate Now" at bounding box center [567, 236] width 208 height 39
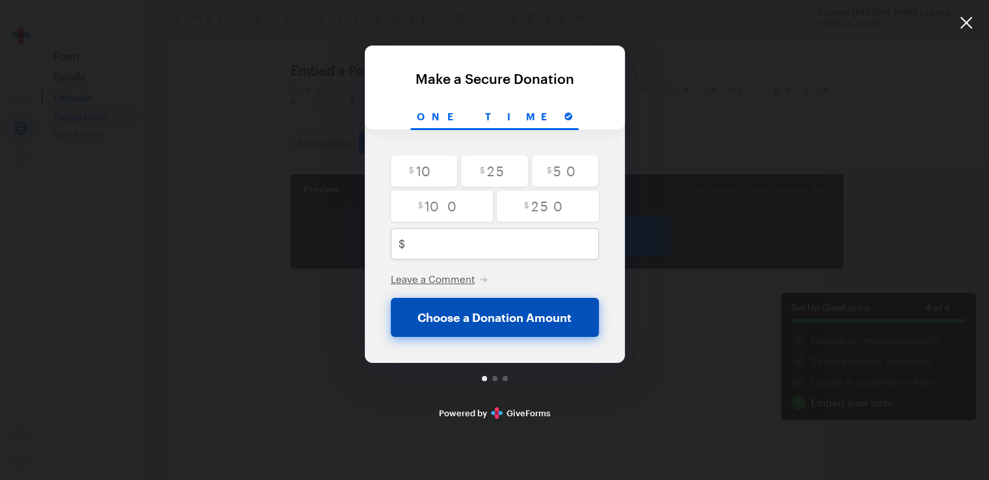
click at [511, 321] on button "Choose a Donation Amount" at bounding box center [495, 317] width 208 height 39
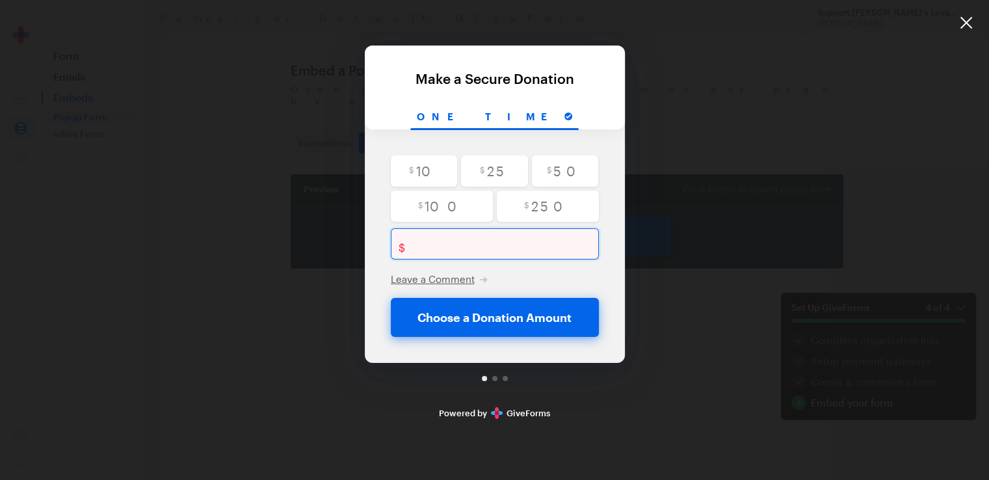
click at [475, 237] on input "text" at bounding box center [504, 243] width 189 height 31
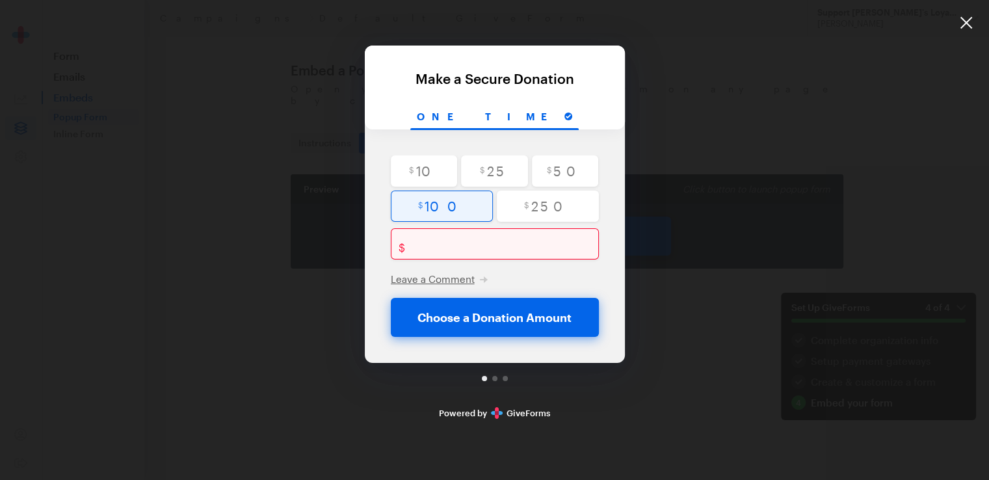
click at [451, 213] on input "radio" at bounding box center [442, 206] width 102 height 31
radio input "true"
type input "100"
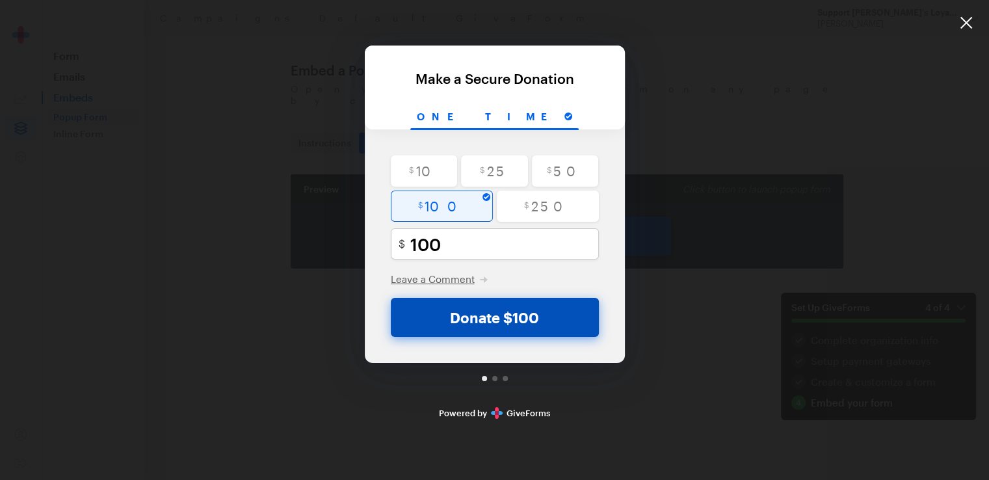
click at [499, 320] on button "Donate $100" at bounding box center [495, 317] width 208 height 39
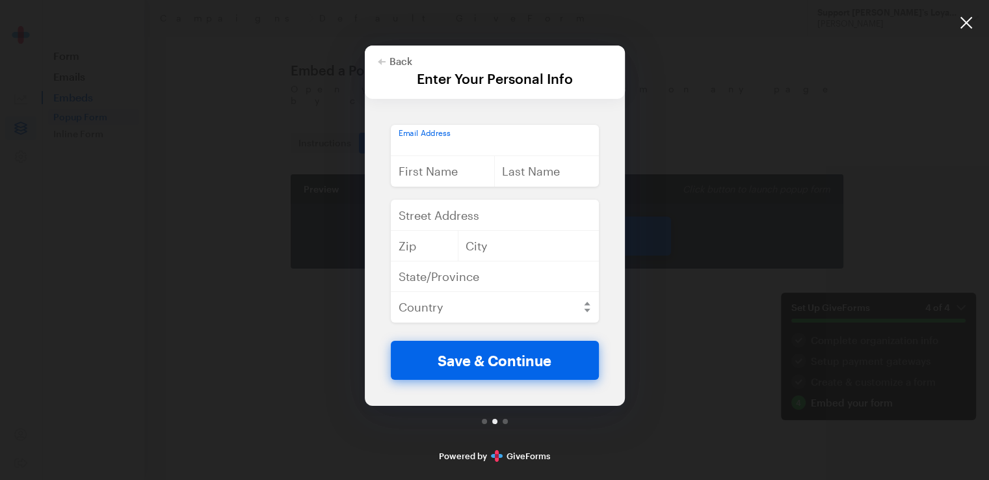
click at [449, 147] on input "email" at bounding box center [495, 140] width 208 height 31
click at [391, 58] on button "Back" at bounding box center [395, 61] width 34 height 10
checkbox input "false"
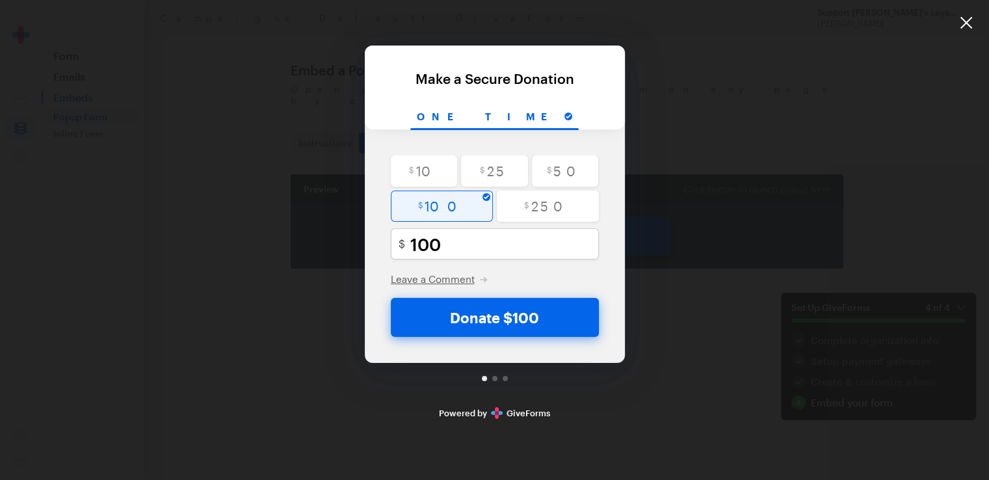
click at [524, 25] on div "Back Make a Secure Donation For your generous donation of $100 One time $ 10 $ …" at bounding box center [495, 197] width 260 height 394
click at [975, 26] on div at bounding box center [966, 23] width 46 height 46
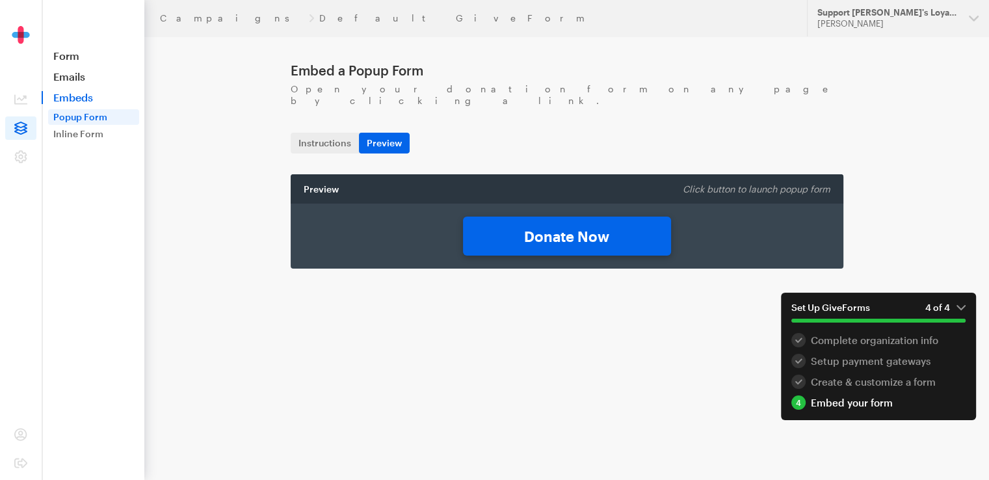
click at [715, 182] on div "Click button to launch popup form" at bounding box center [756, 189] width 163 height 14
click at [863, 406] on div "Embed your form" at bounding box center [878, 402] width 174 height 14
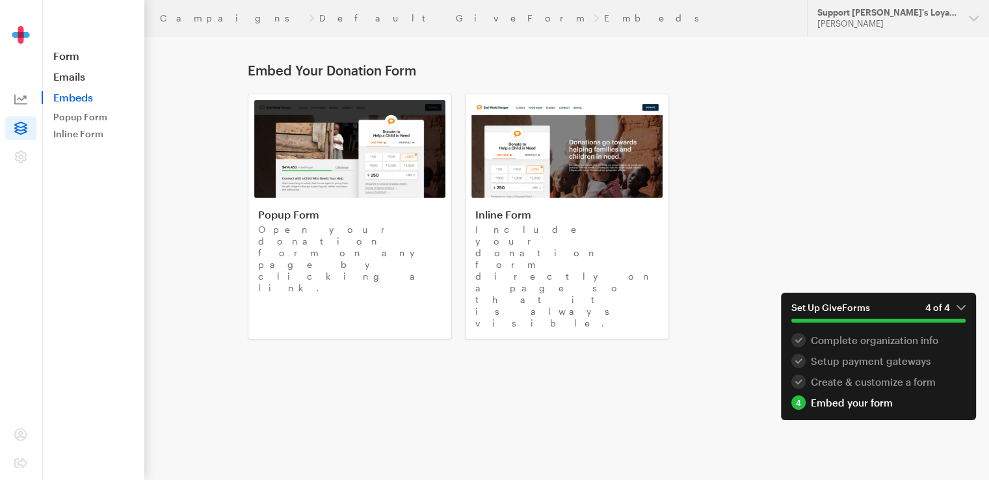
click at [15, 96] on icon at bounding box center [20, 100] width 13 height 10
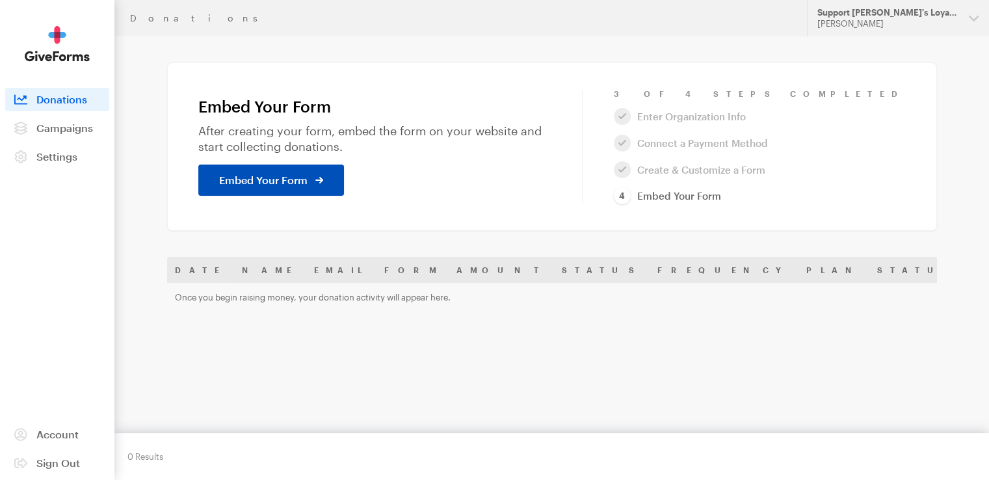
click at [317, 193] on link "Embed Your Form" at bounding box center [271, 179] width 146 height 31
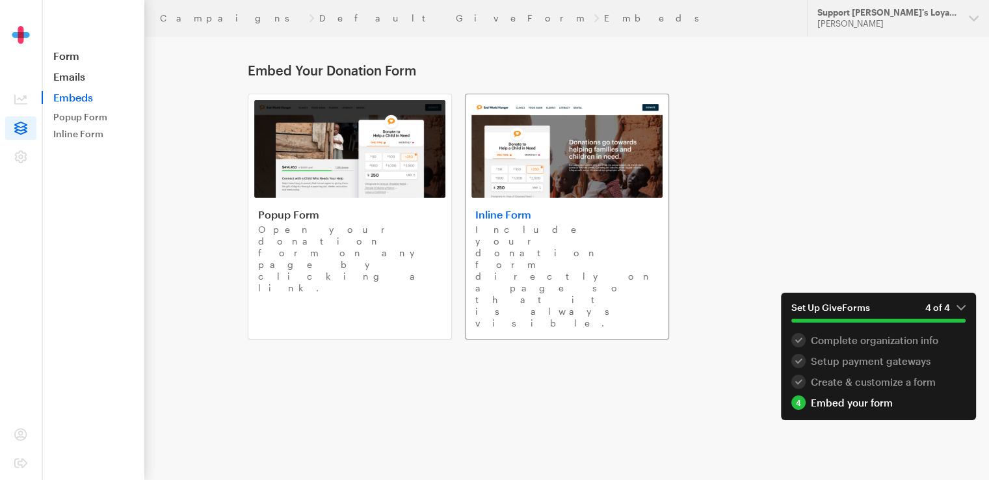
click at [518, 191] on img at bounding box center [566, 149] width 191 height 98
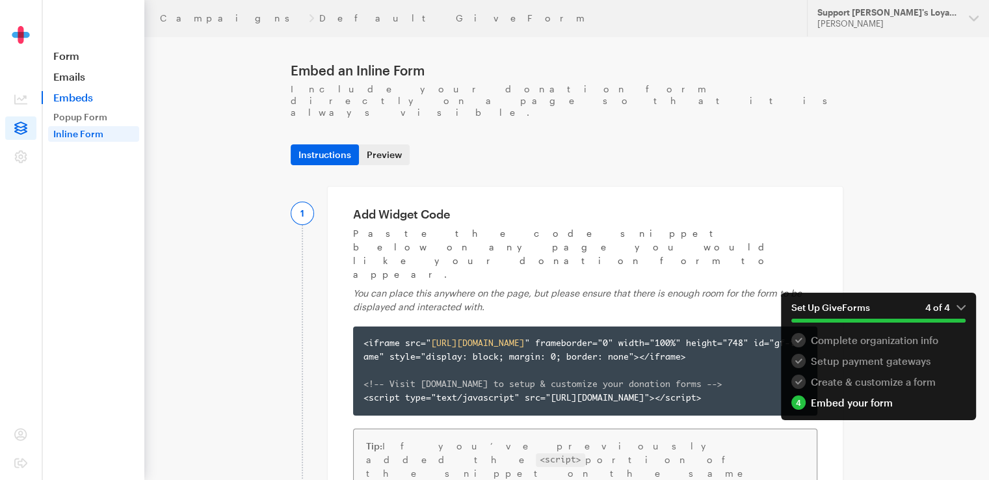
click at [388, 144] on link "Preview" at bounding box center [384, 154] width 51 height 21
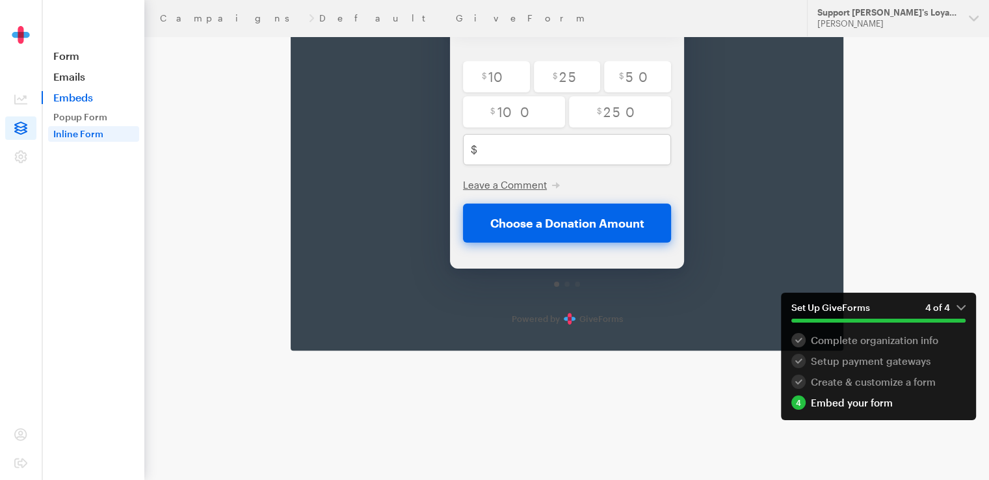
scroll to position [325, 0]
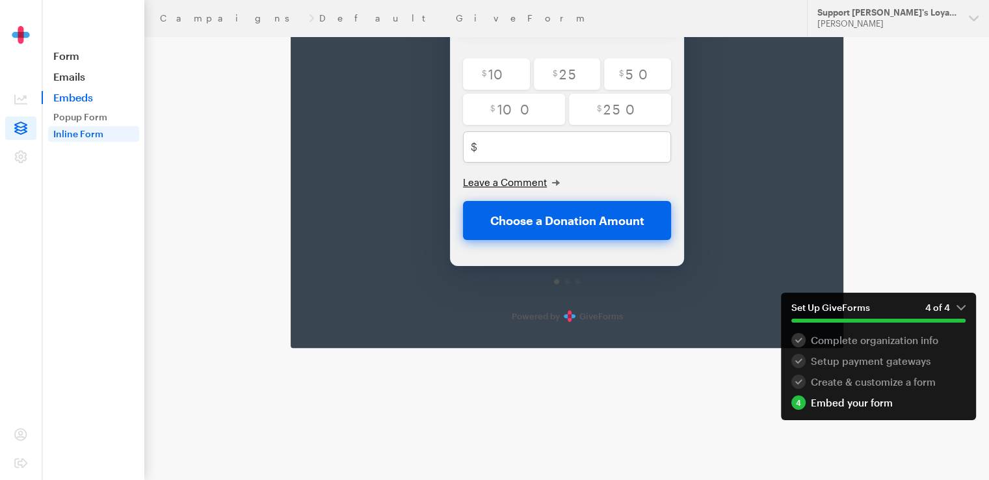
click at [530, 185] on span "Leave a Comment" at bounding box center [504, 182] width 84 height 12
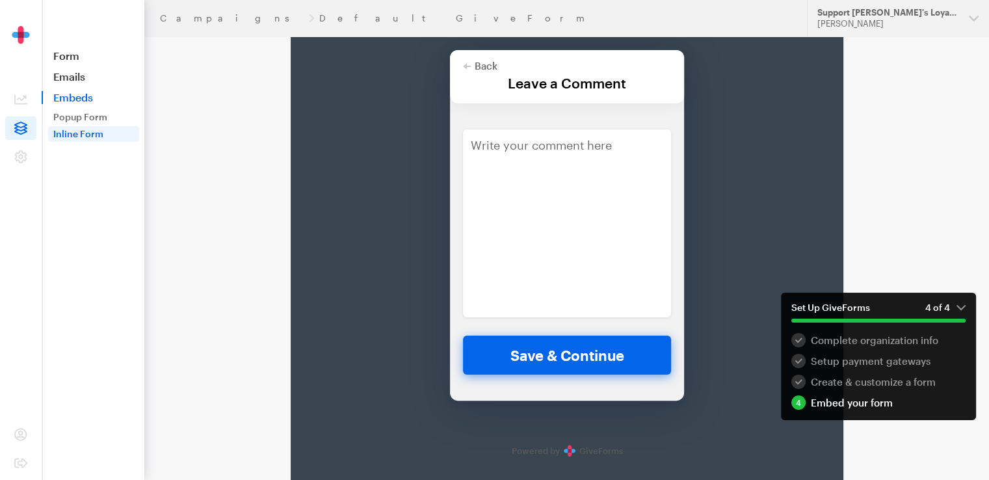
scroll to position [205, 0]
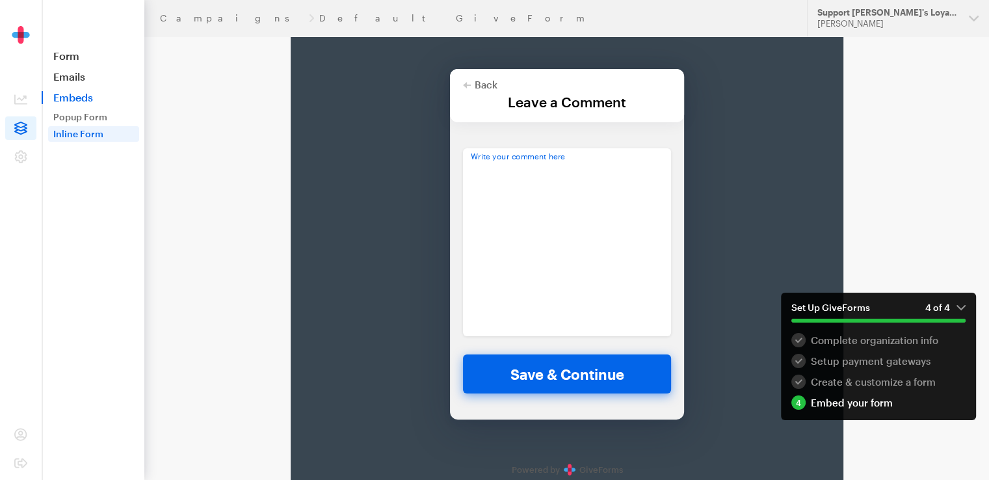
click at [539, 178] on textarea at bounding box center [566, 242] width 208 height 188
click at [486, 85] on button "Back" at bounding box center [479, 84] width 34 height 10
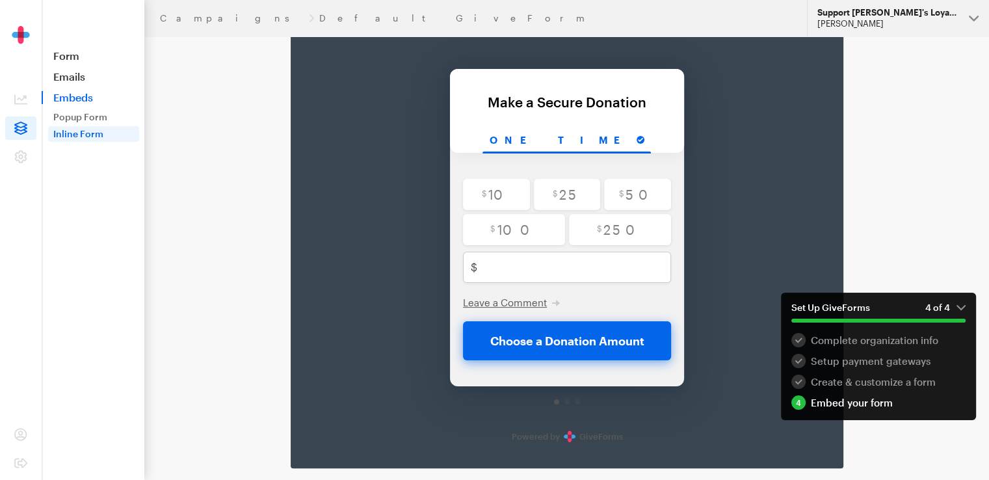
click at [960, 15] on button "Support Jason's Loyal Companion's Recovery Jason Geml" at bounding box center [898, 18] width 182 height 36
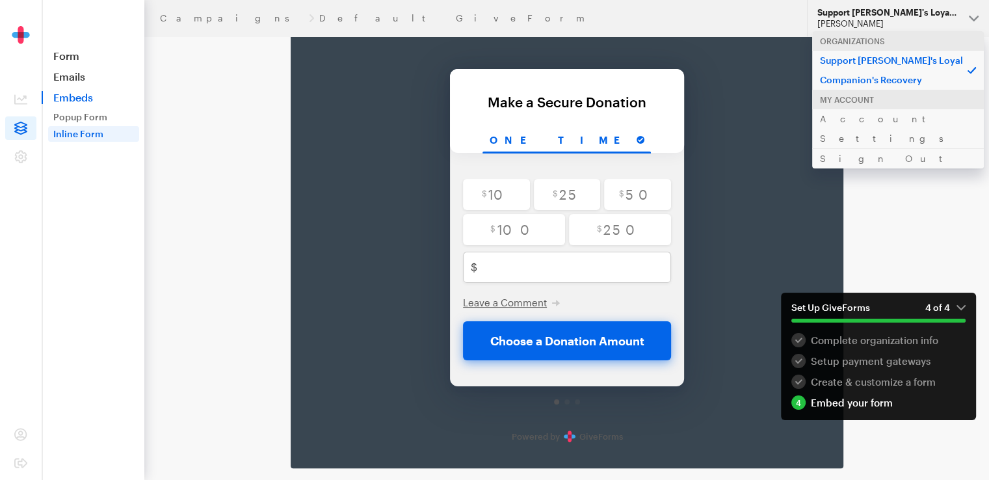
click at [960, 15] on button "Support Jason's Loyal Companion's Recovery Jason Geml" at bounding box center [898, 18] width 182 height 36
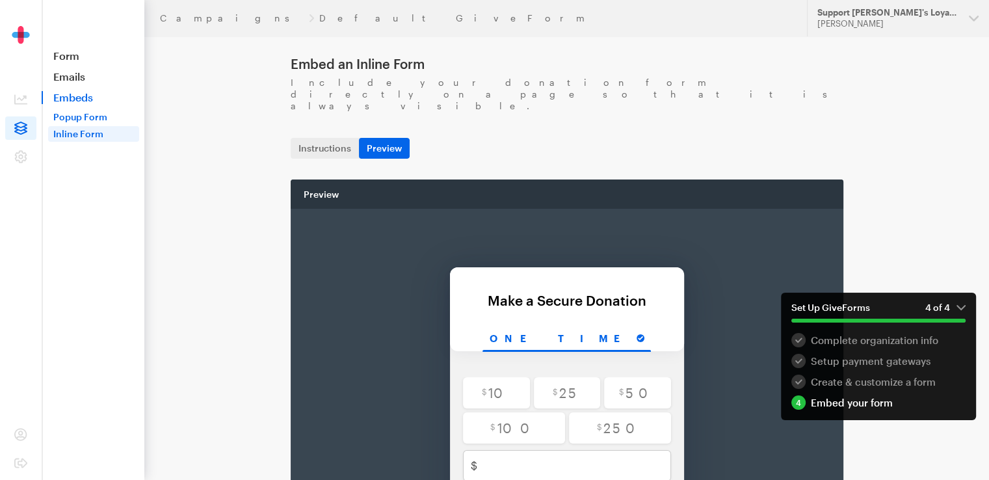
scroll to position [0, 0]
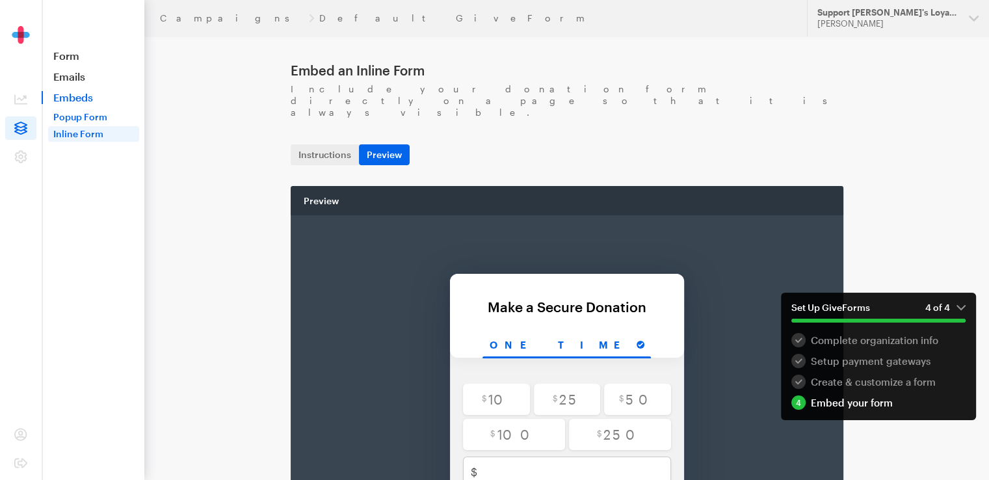
click at [68, 118] on link "Popup Form" at bounding box center [93, 117] width 91 height 16
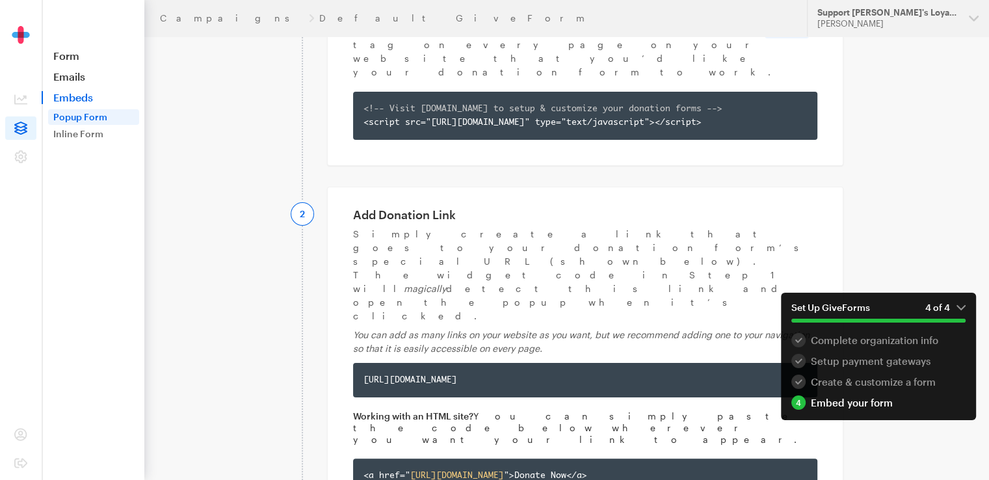
scroll to position [390, 0]
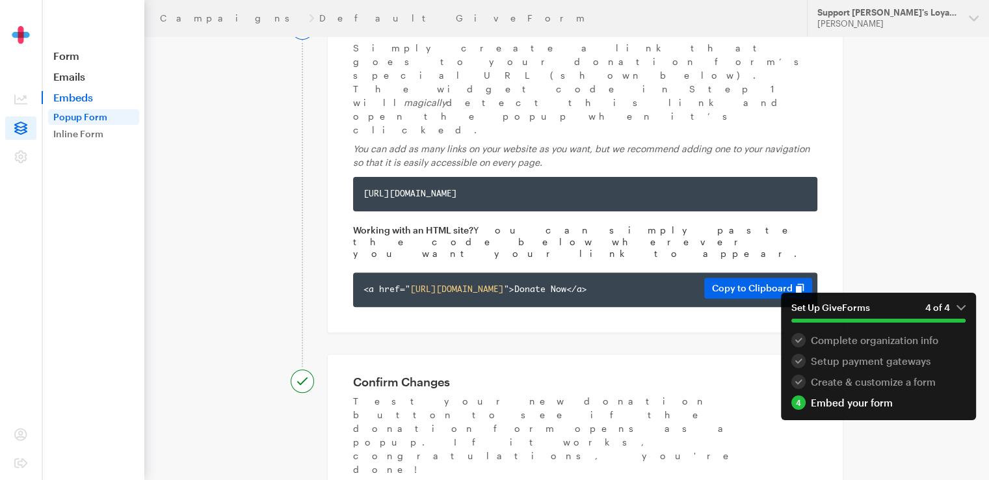
click at [548, 283] on div "<a href=" [URL][DOMAIN_NAME] ">Donate Now</a>" at bounding box center [584, 290] width 443 height 14
click at [726, 278] on button "Copy to Clipboard" at bounding box center [758, 288] width 108 height 21
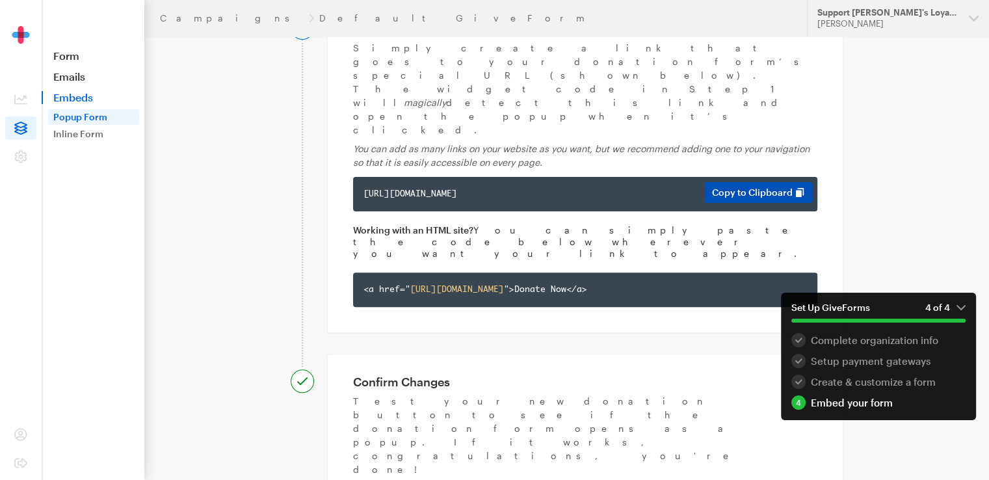
click at [736, 182] on button "Copy to Clipboard" at bounding box center [758, 192] width 108 height 21
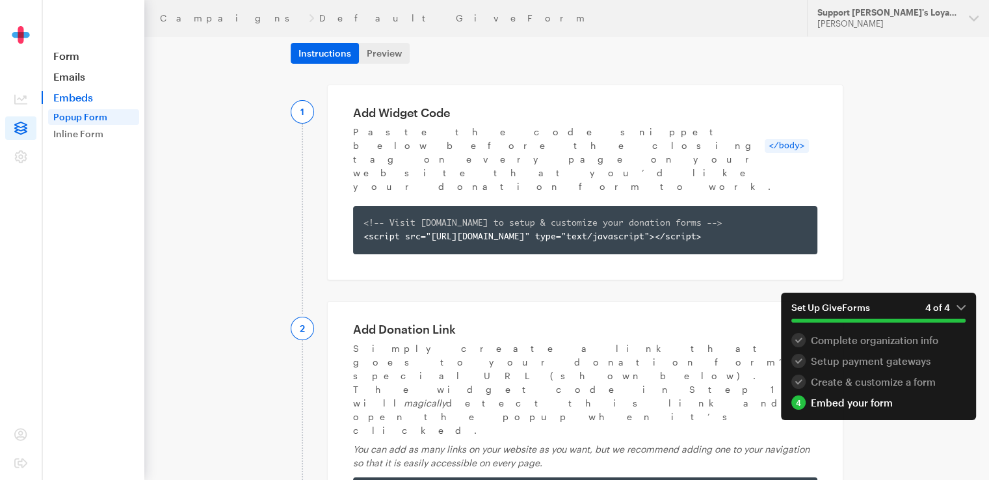
scroll to position [65, 0]
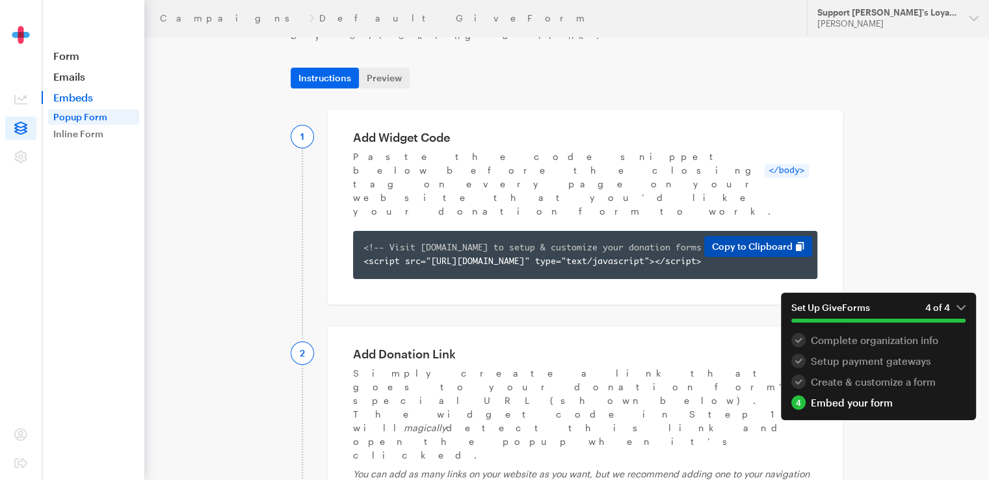
click at [798, 236] on button "Copy to Clipboard" at bounding box center [758, 246] width 108 height 21
click at [765, 164] on code "</body>" at bounding box center [787, 171] width 44 height 14
drag, startPoint x: 348, startPoint y: 122, endPoint x: 376, endPoint y: 131, distance: 30.2
click at [376, 131] on div "Add Widget Code Paste the code snippet below before the closing </body> tag on …" at bounding box center [585, 207] width 516 height 196
click at [417, 159] on p "Paste the code snippet below before the closing </body> tag on every page on yo…" at bounding box center [585, 184] width 464 height 68
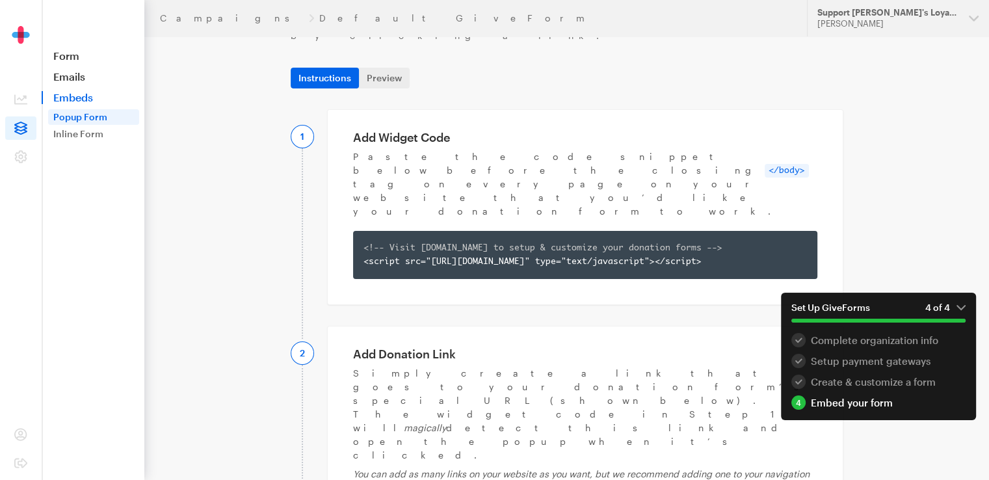
drag, startPoint x: 353, startPoint y: 121, endPoint x: 479, endPoint y: 151, distance: 129.2
click at [479, 151] on div "Add Widget Code Paste the code snippet below before the closing </body> tag on …" at bounding box center [585, 207] width 516 height 196
copy div "Add Widget Code Paste the code snippet below before the closing </body> tag on …"
click at [14, 154] on icon at bounding box center [20, 156] width 13 height 13
click at [18, 96] on icon at bounding box center [20, 99] width 13 height 13
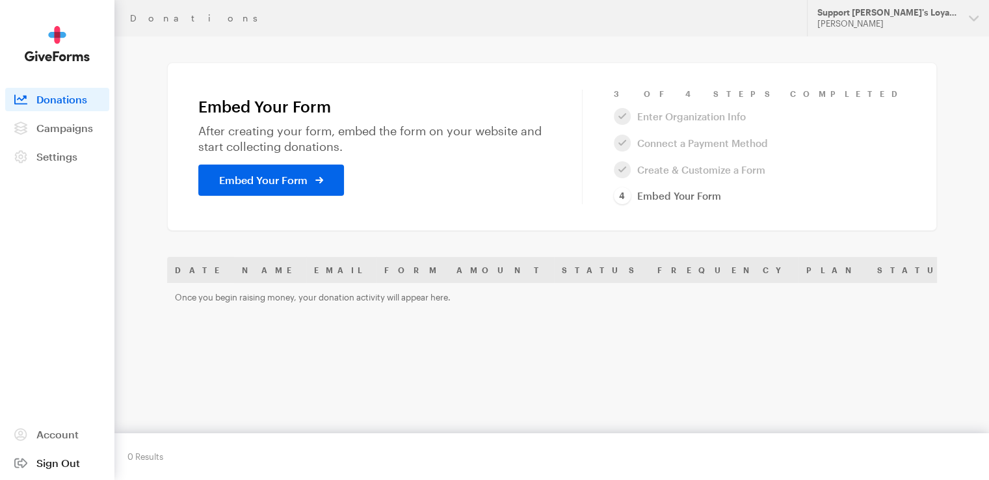
click at [51, 462] on span "Sign Out" at bounding box center [58, 462] width 44 height 12
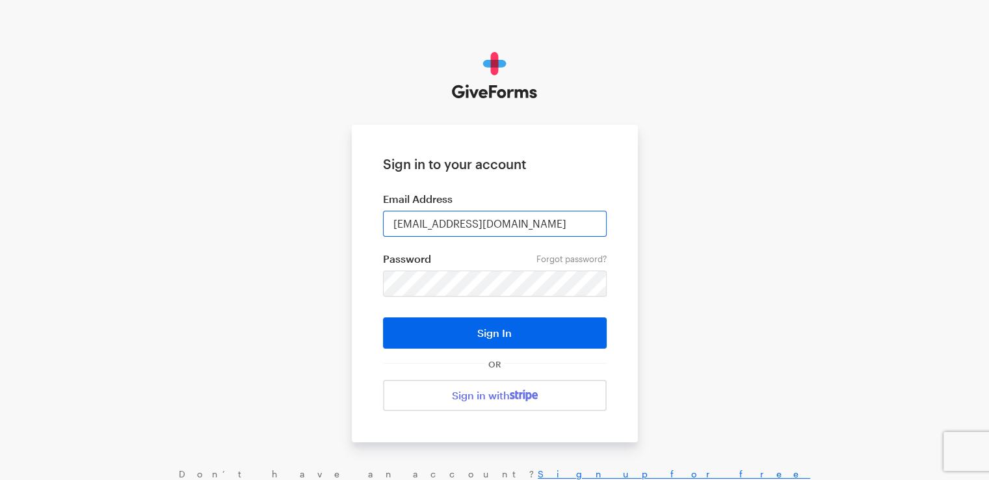
click at [457, 220] on input "[EMAIL_ADDRESS][DOMAIN_NAME]" at bounding box center [495, 224] width 224 height 26
click at [490, 67] on img at bounding box center [494, 75] width 85 height 47
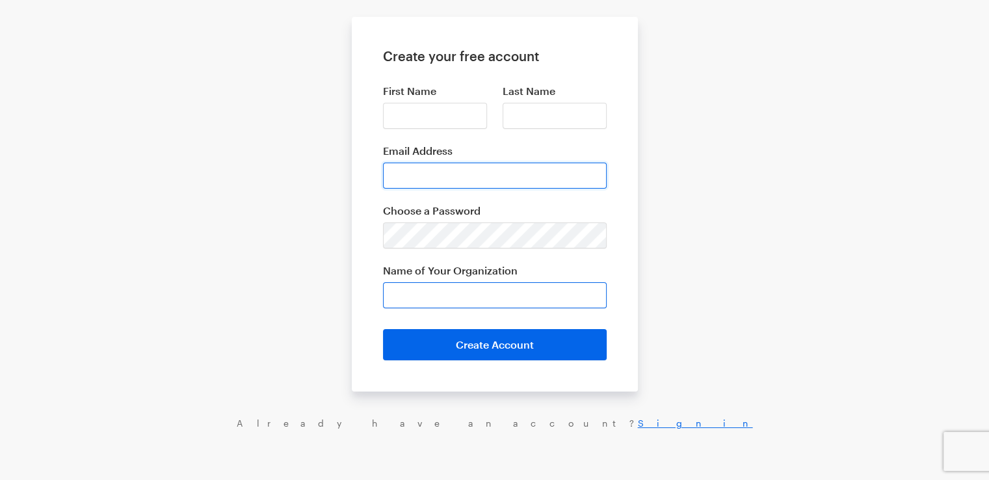
type input "[EMAIL_ADDRESS][DOMAIN_NAME]"
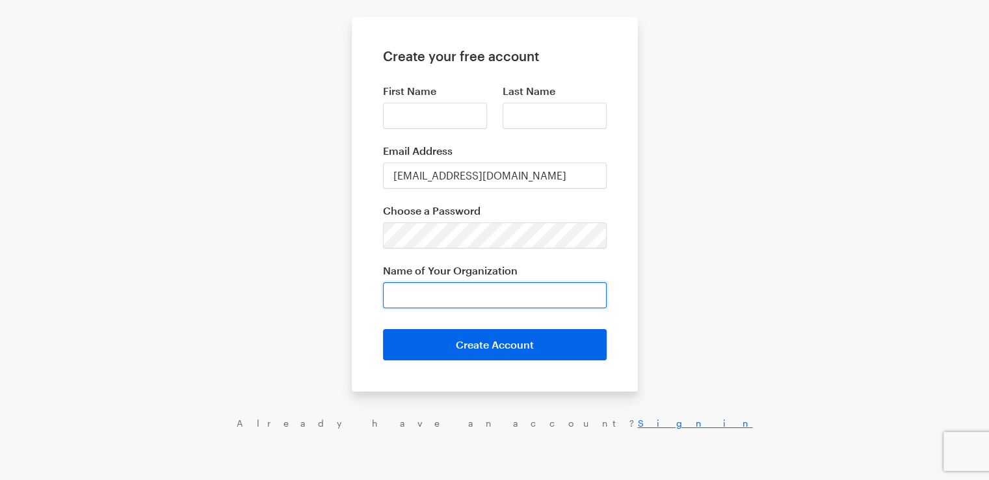
click at [464, 285] on input "Name of Your Organization" at bounding box center [495, 295] width 224 height 26
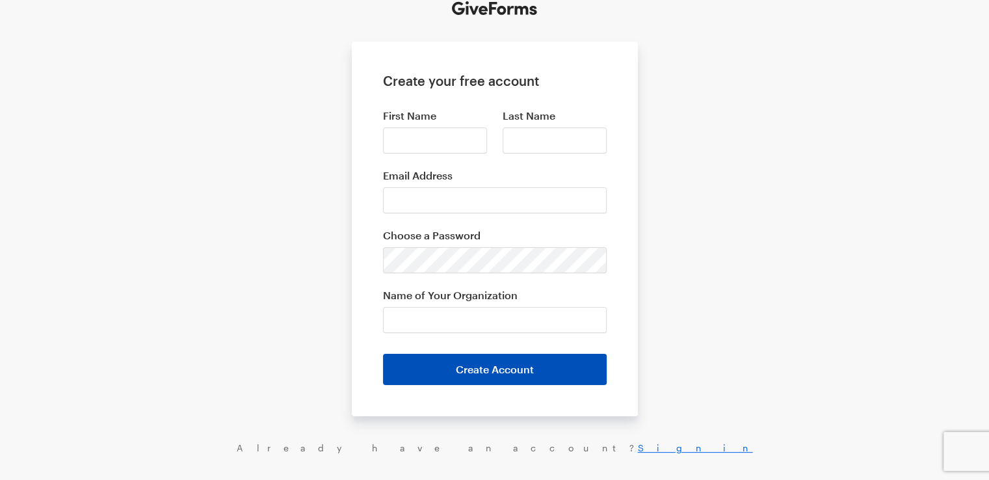
scroll to position [108, 0]
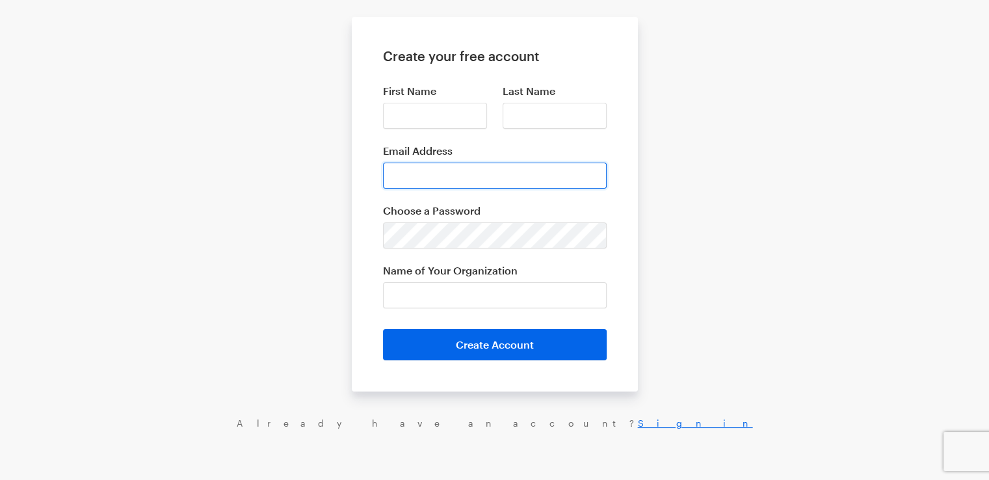
type input "[EMAIL_ADDRESS][DOMAIN_NAME]"
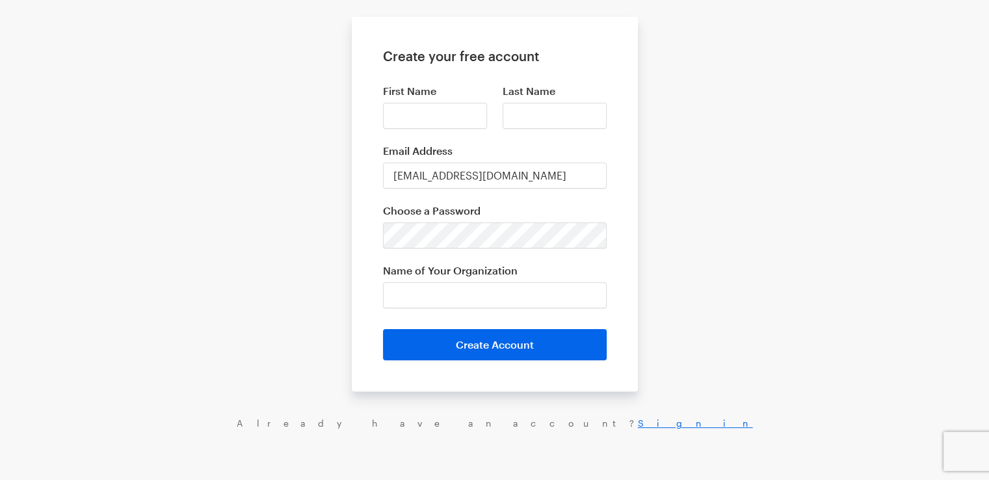
click at [507, 308] on form "Create your free account First Name Last Name Email Address gemljason@gmail.com…" at bounding box center [495, 204] width 286 height 374
click at [499, 295] on input "Name of Your Organization" at bounding box center [495, 295] width 224 height 26
